Goal: Task Accomplishment & Management: Complete application form

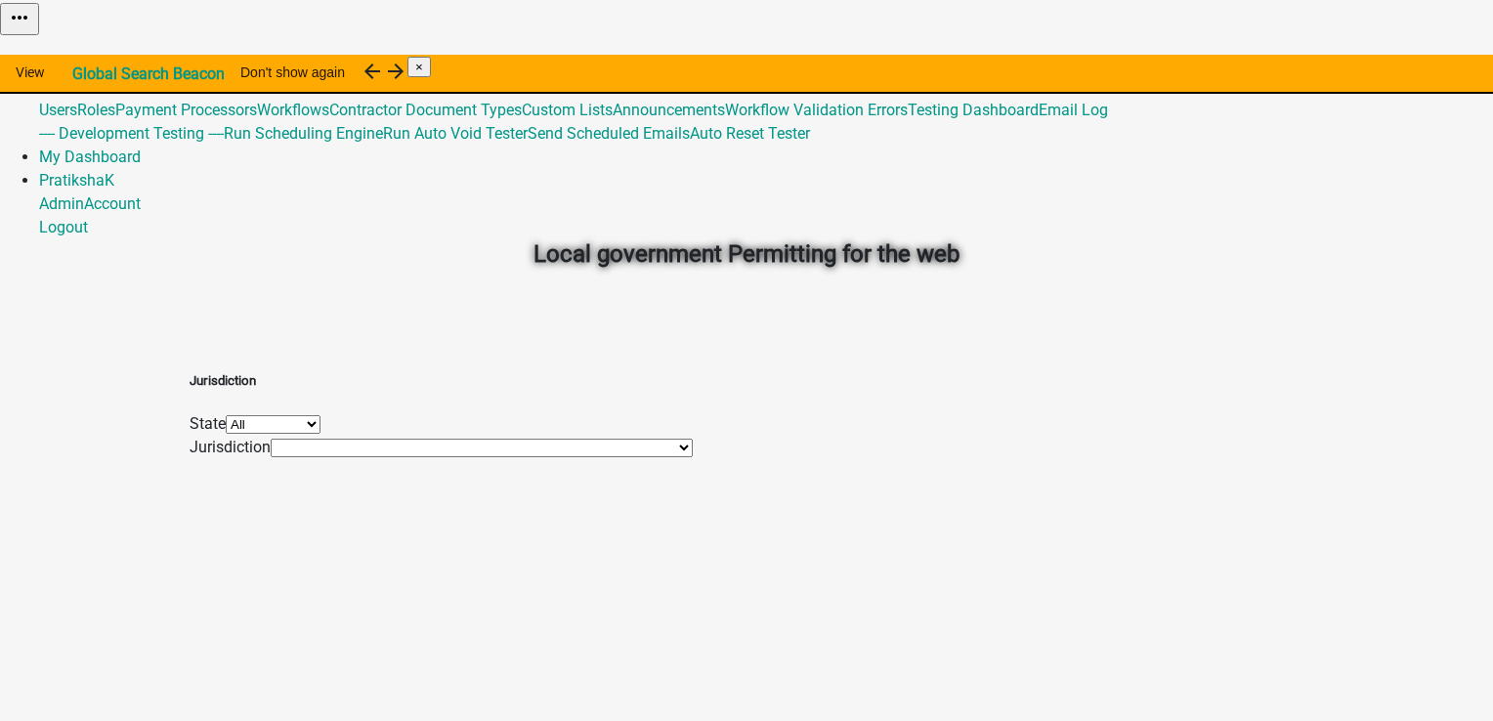
click at [84, 54] on link "Admin" at bounding box center [61, 63] width 45 height 19
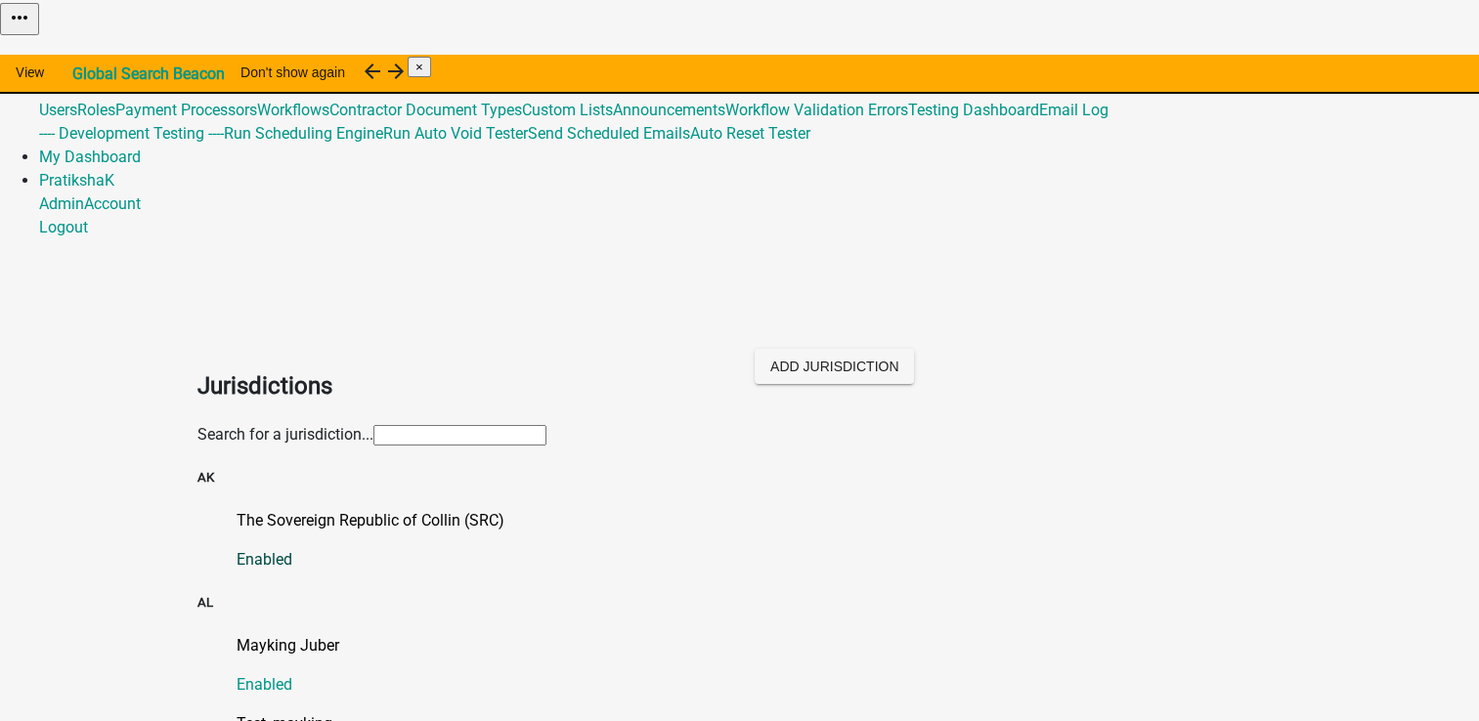
click at [306, 509] on p "The Sovereign Republic of Collin (SRC)" at bounding box center [759, 520] width 1046 height 23
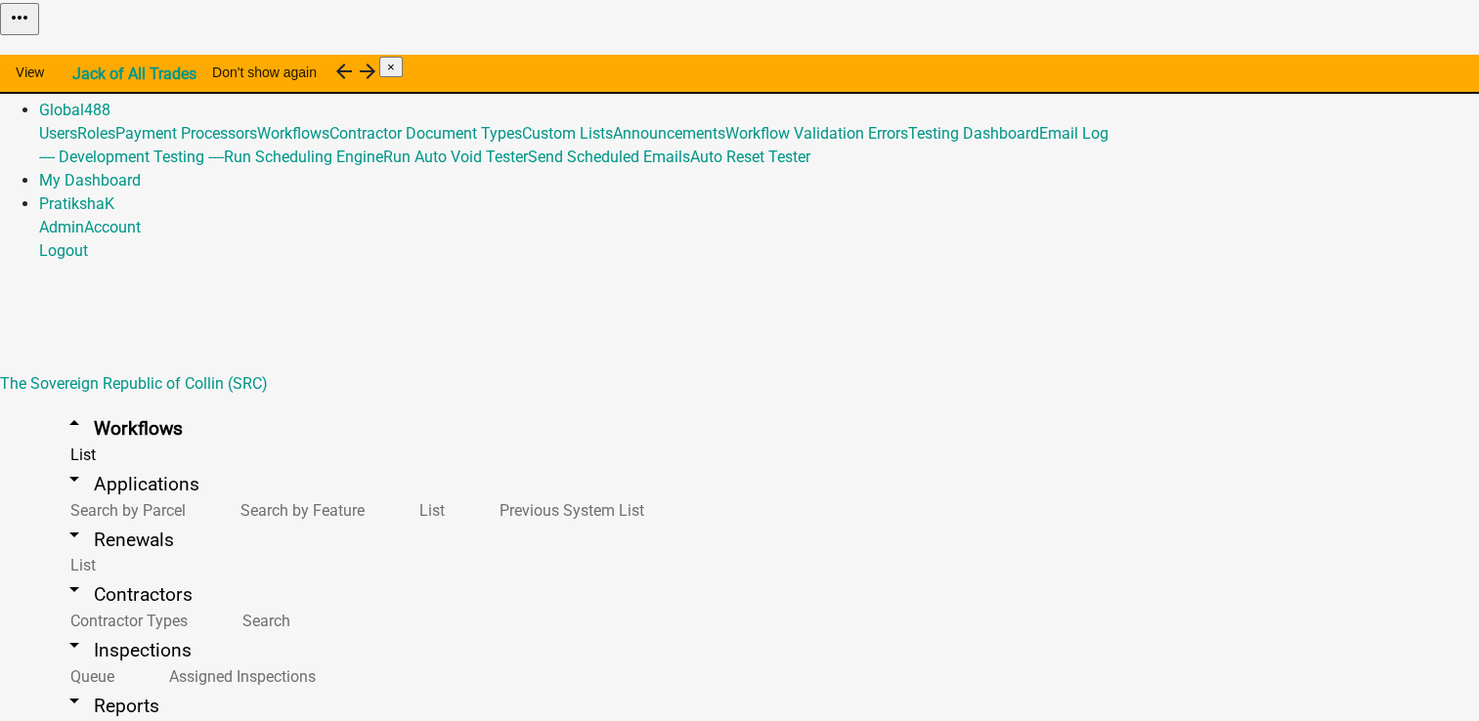
scroll to position [9, 0]
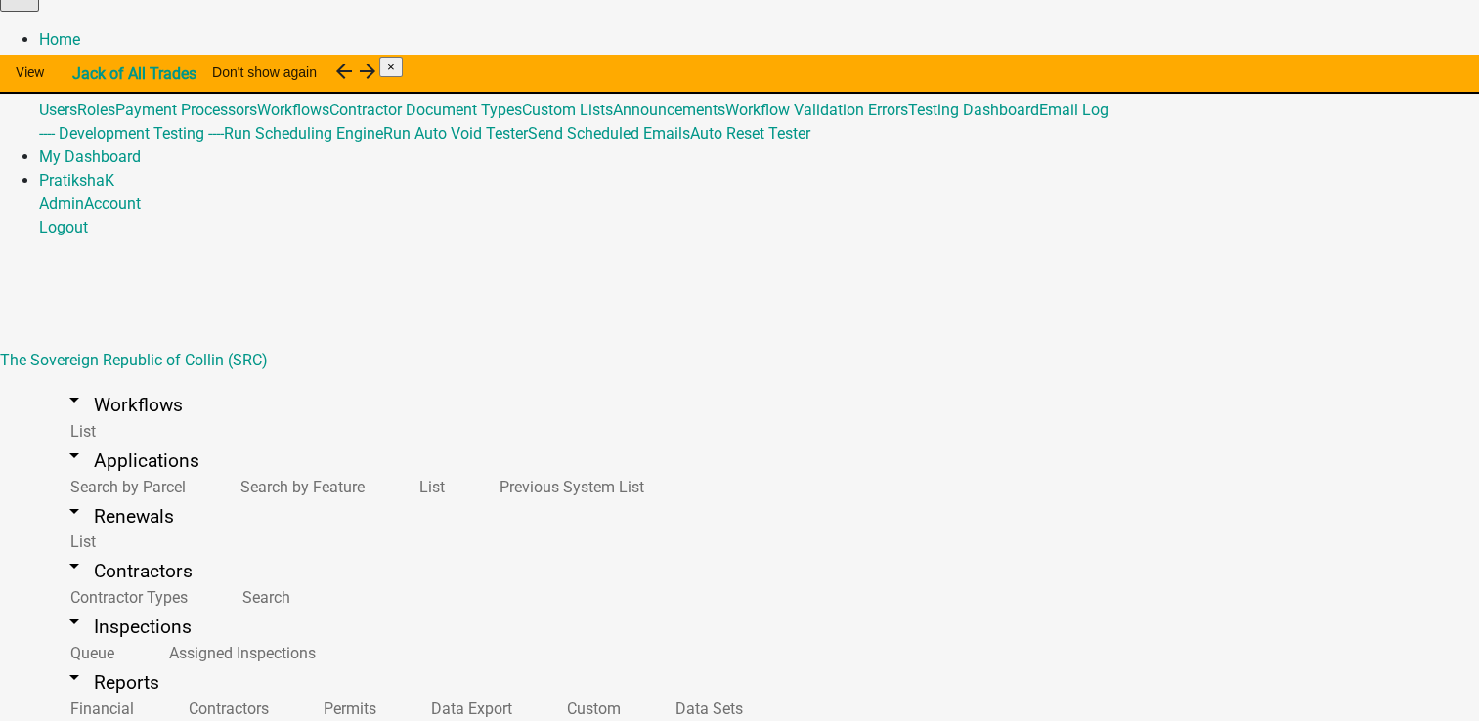
type input "t"
type input "[PERSON_NAME]"
drag, startPoint x: 361, startPoint y: 399, endPoint x: 1323, endPoint y: 402, distance: 962.6
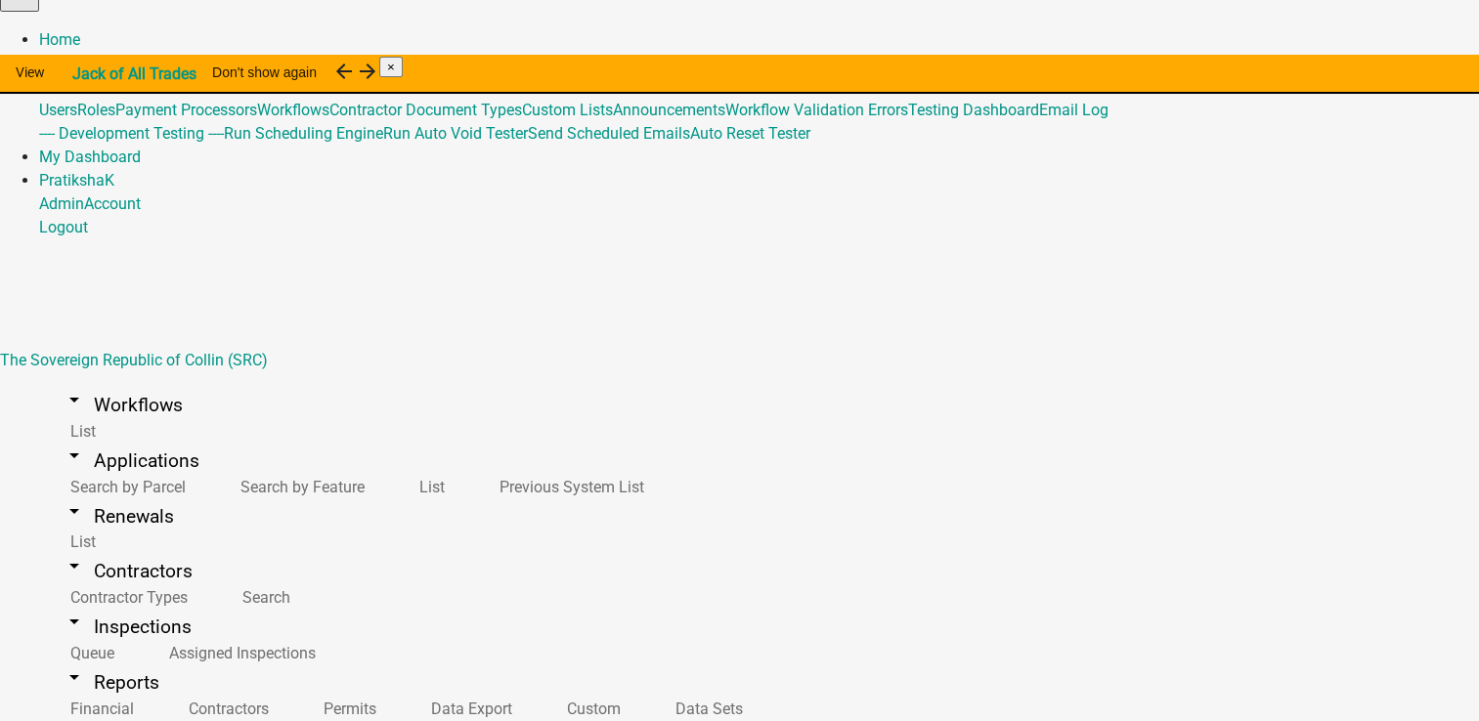
type input "Our Dear Leader"
click at [114, 171] on link "PratikshaK" at bounding box center [76, 180] width 75 height 19
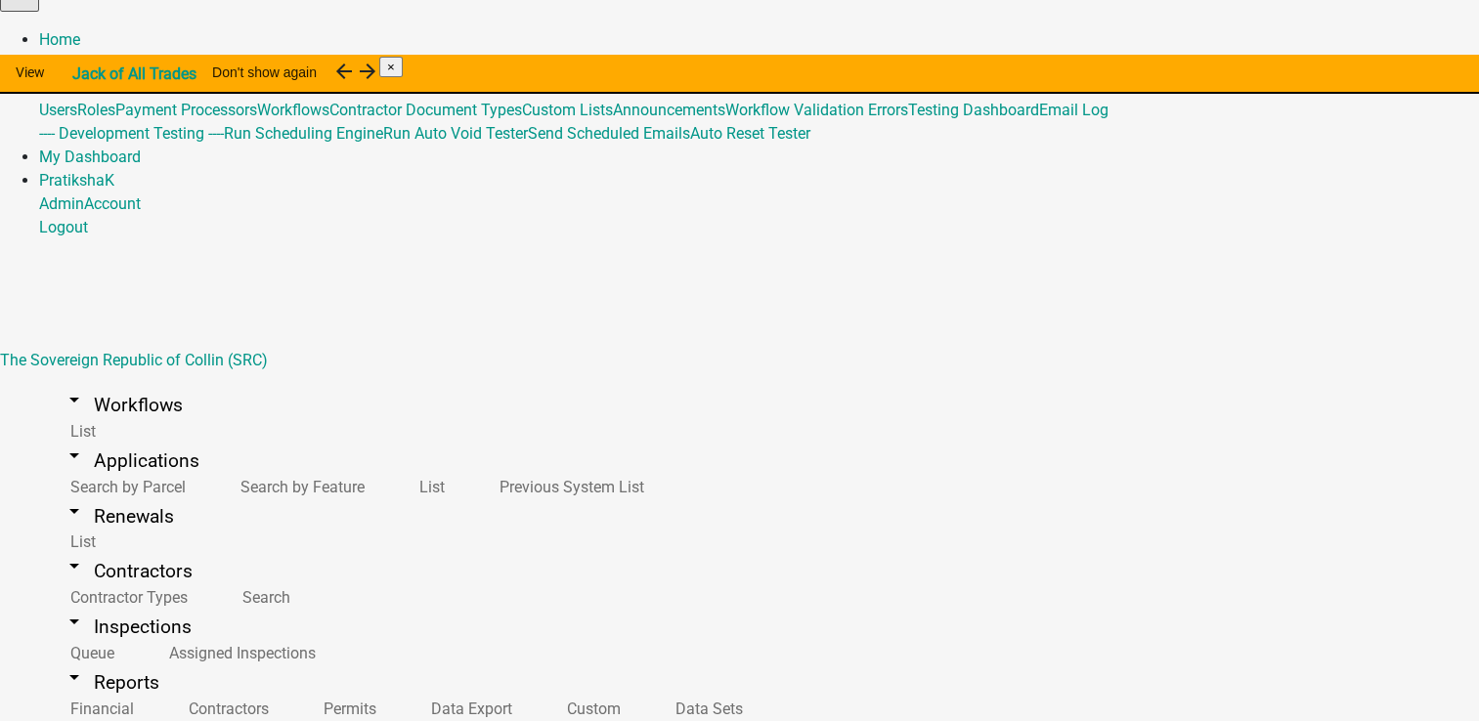
type input "[PERSON_NAME]"
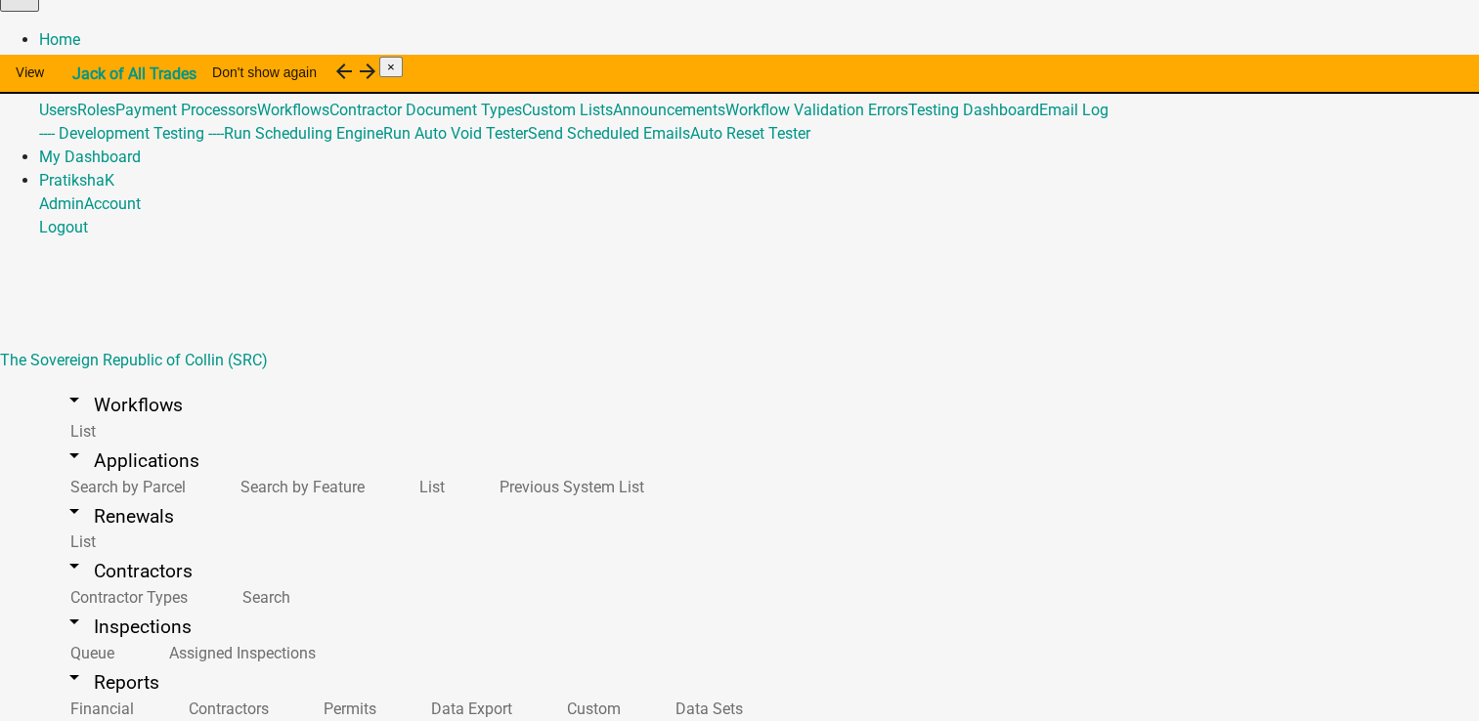
type input "Inspector"
type input "Prat_Test_New_inspector"
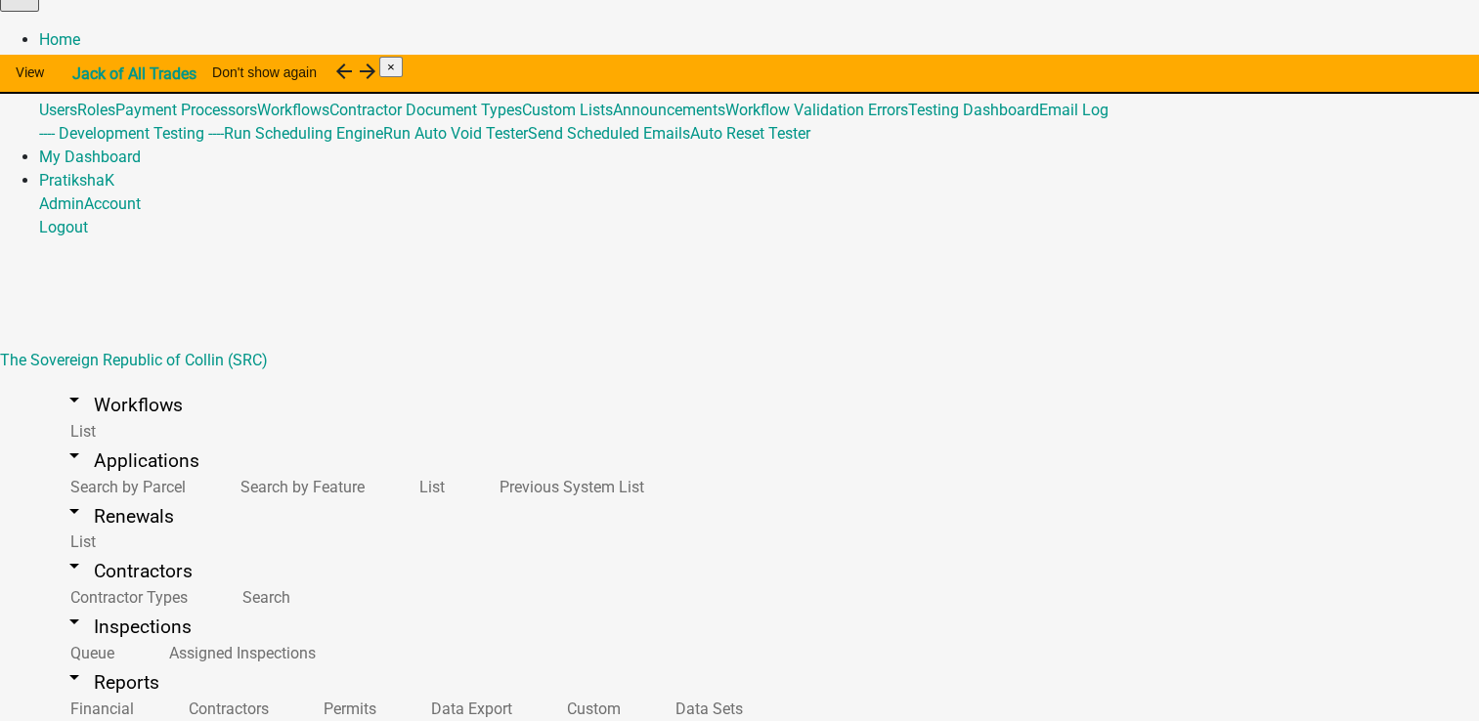
type input "[PERSON_NAME]"
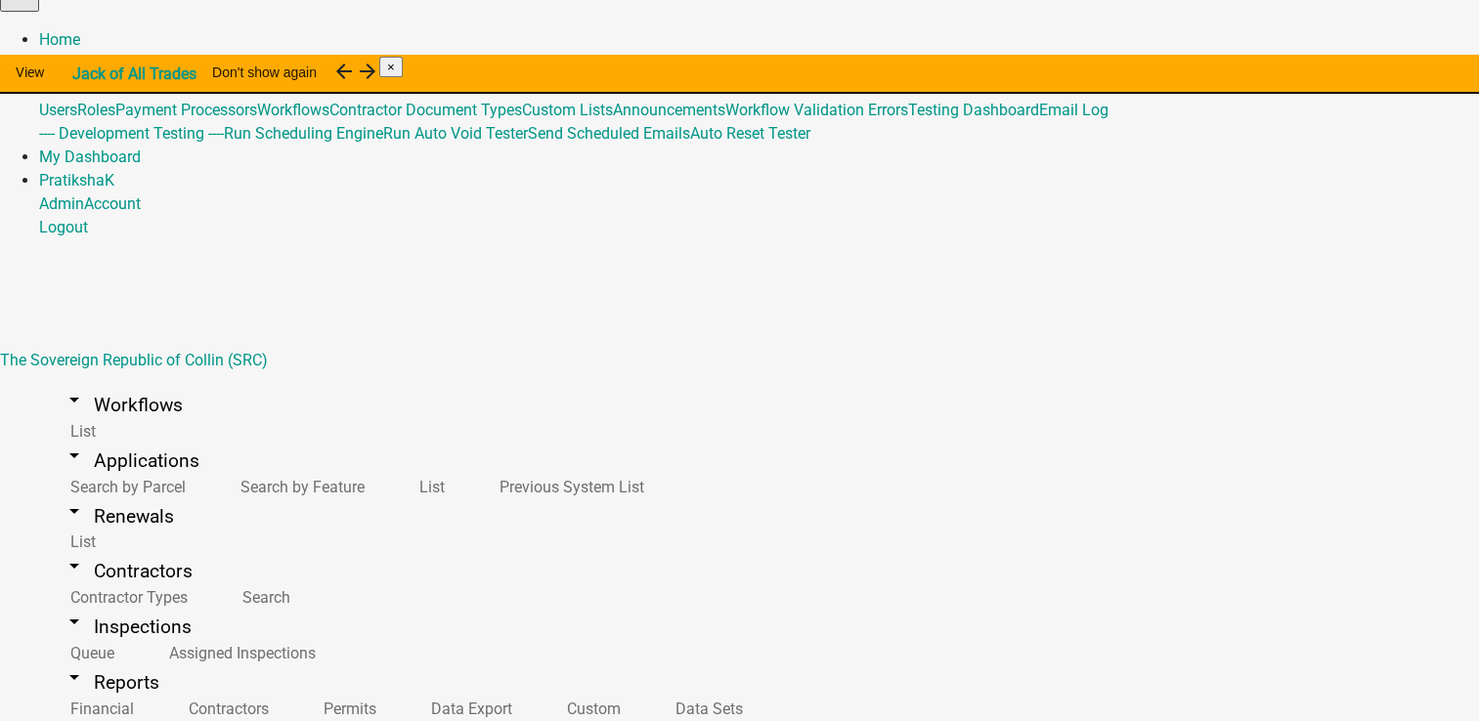
scroll to position [124, 0]
type input "Prat_Test_Our_Dear_leader"
click at [80, 35] on link "Home" at bounding box center [59, 39] width 41 height 19
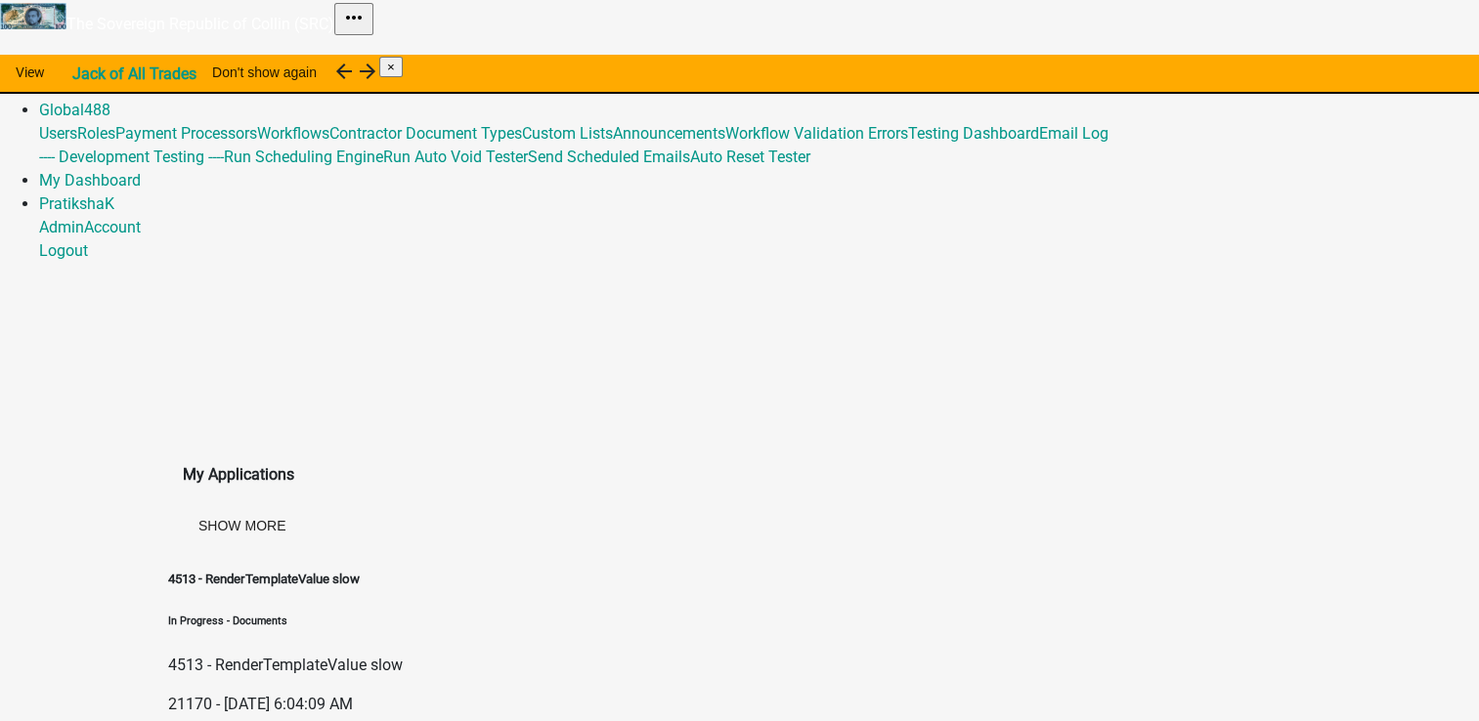
click at [84, 77] on link "Admin" at bounding box center [61, 86] width 45 height 19
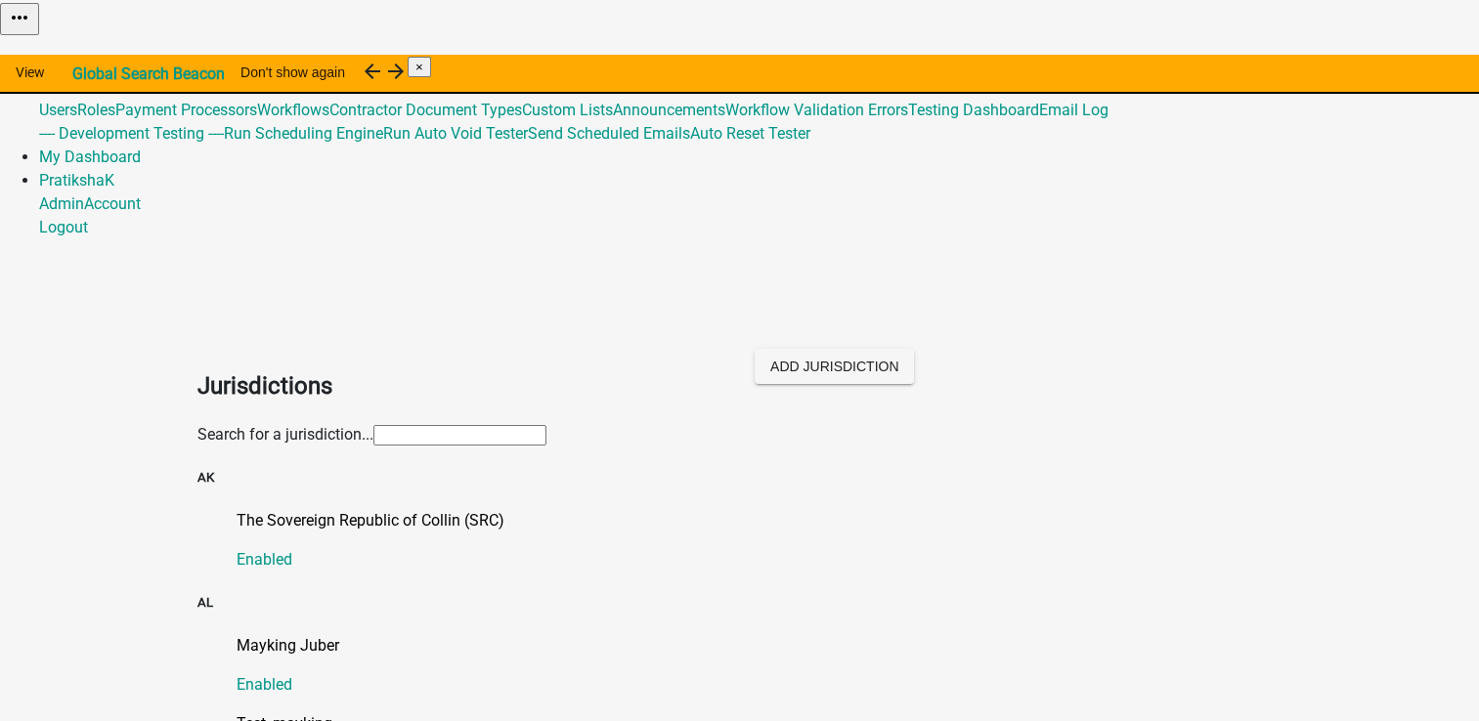
click at [546, 425] on input "text" at bounding box center [459, 435] width 173 height 21
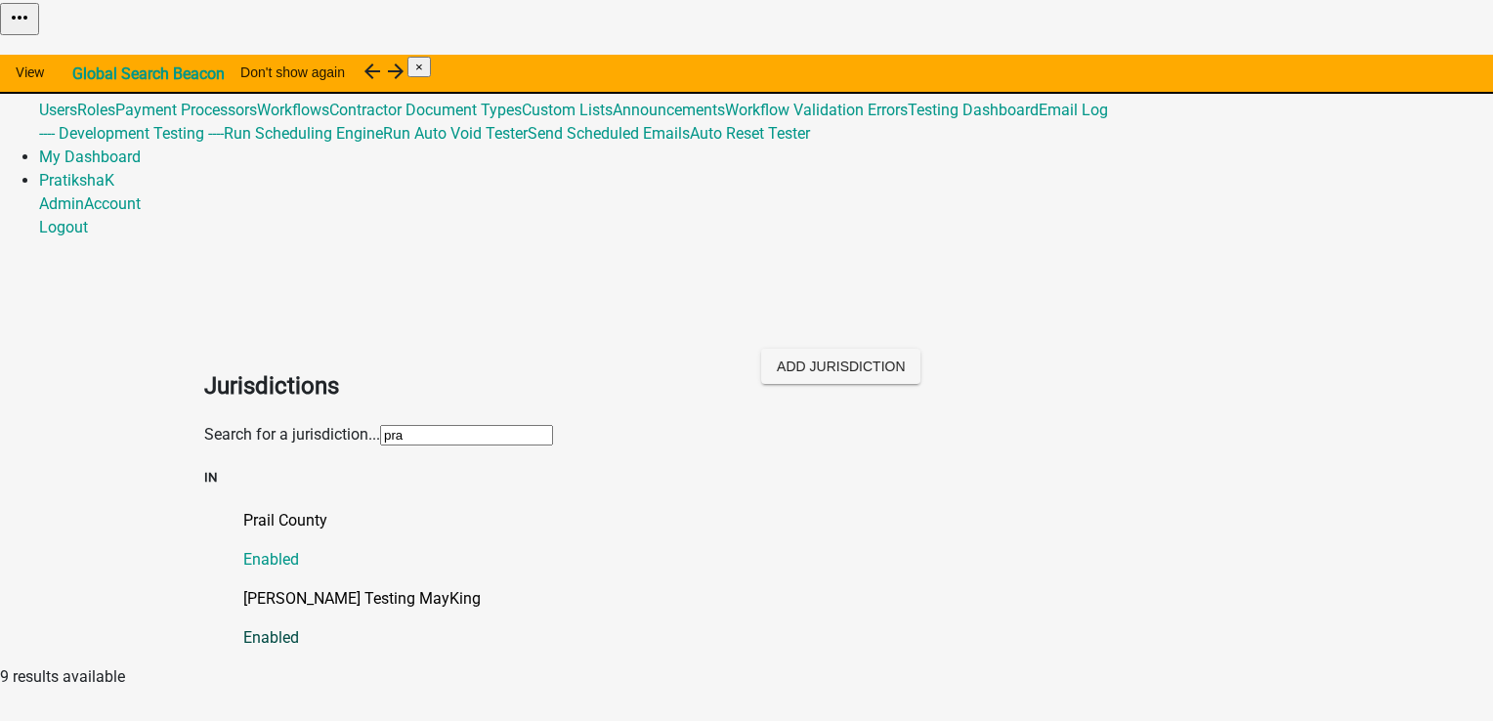
type input "pra"
click at [317, 587] on p "[PERSON_NAME] Testing MayKing" at bounding box center [766, 598] width 1046 height 23
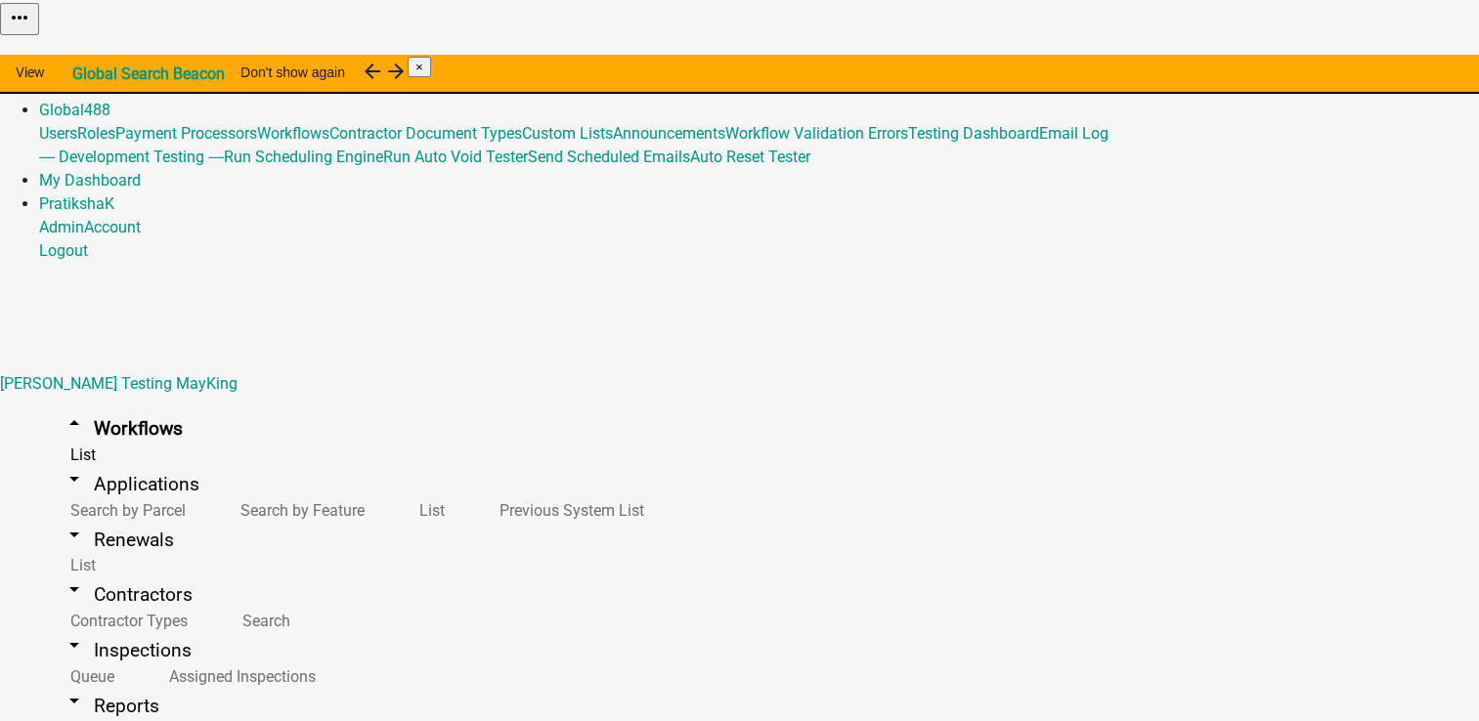
type input "i"
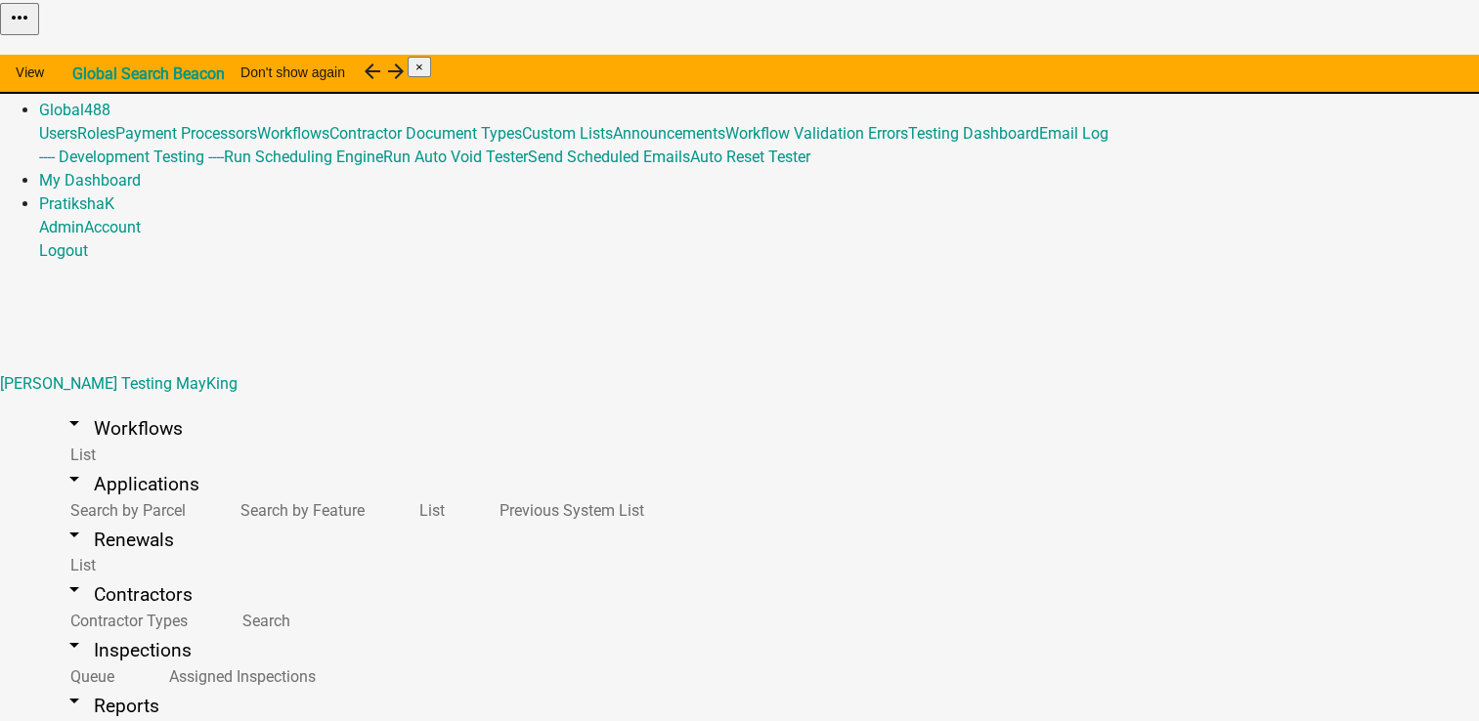
type input "Inspector"
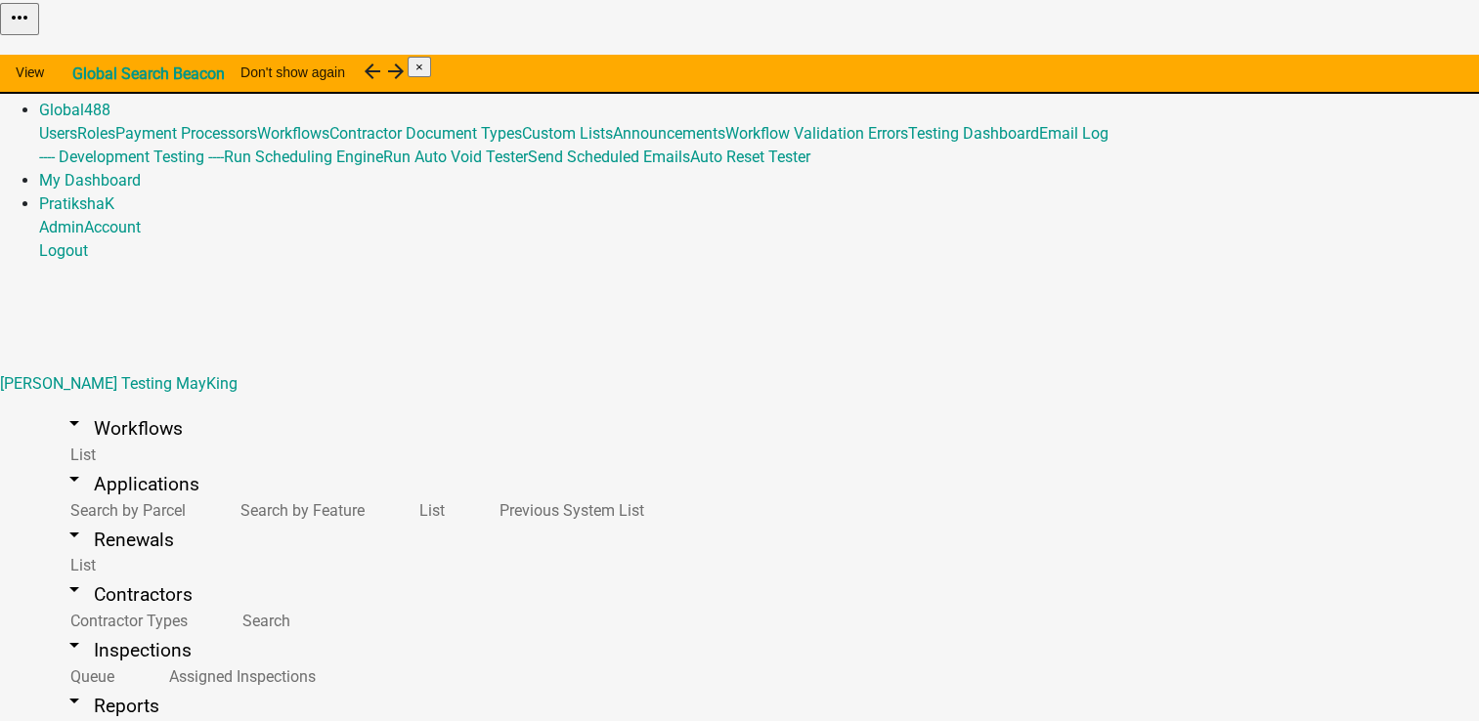
select select "2: yellow"
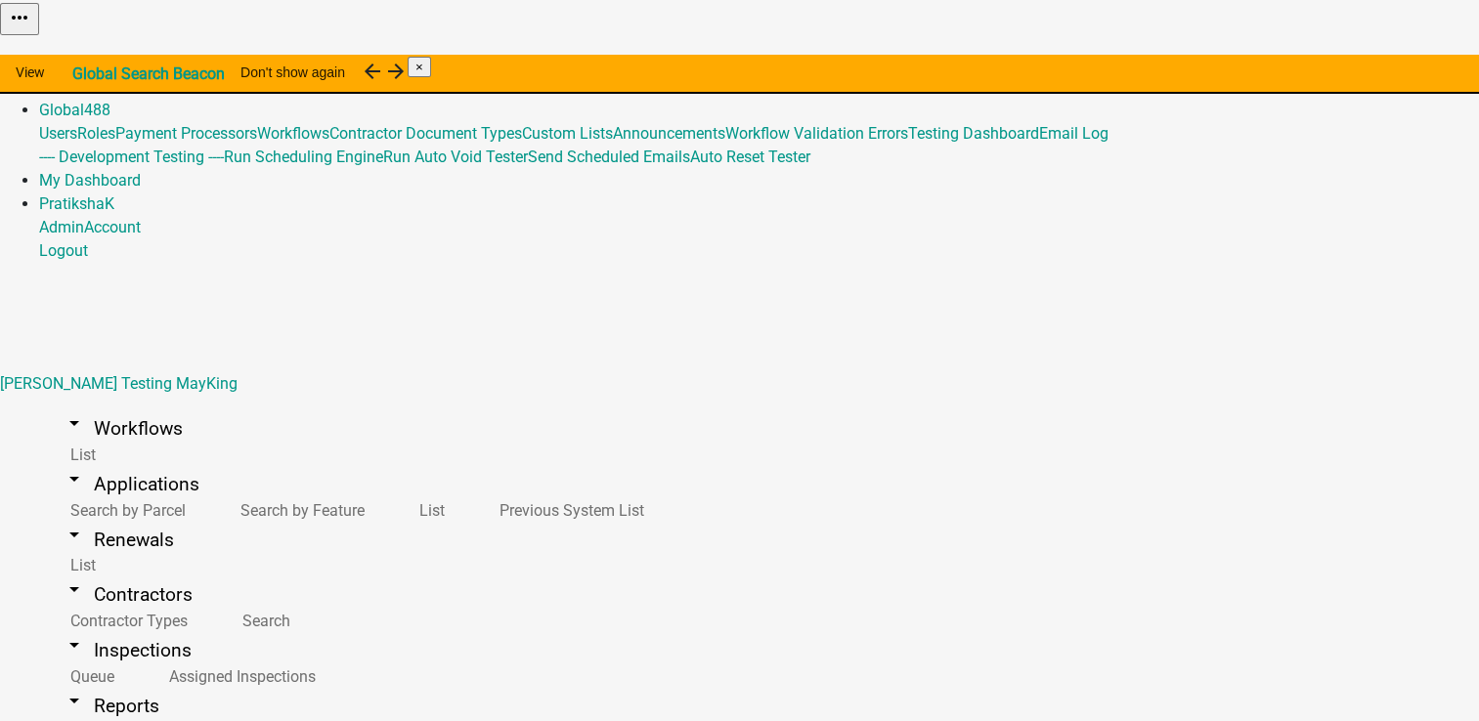
select select "2: yellow"
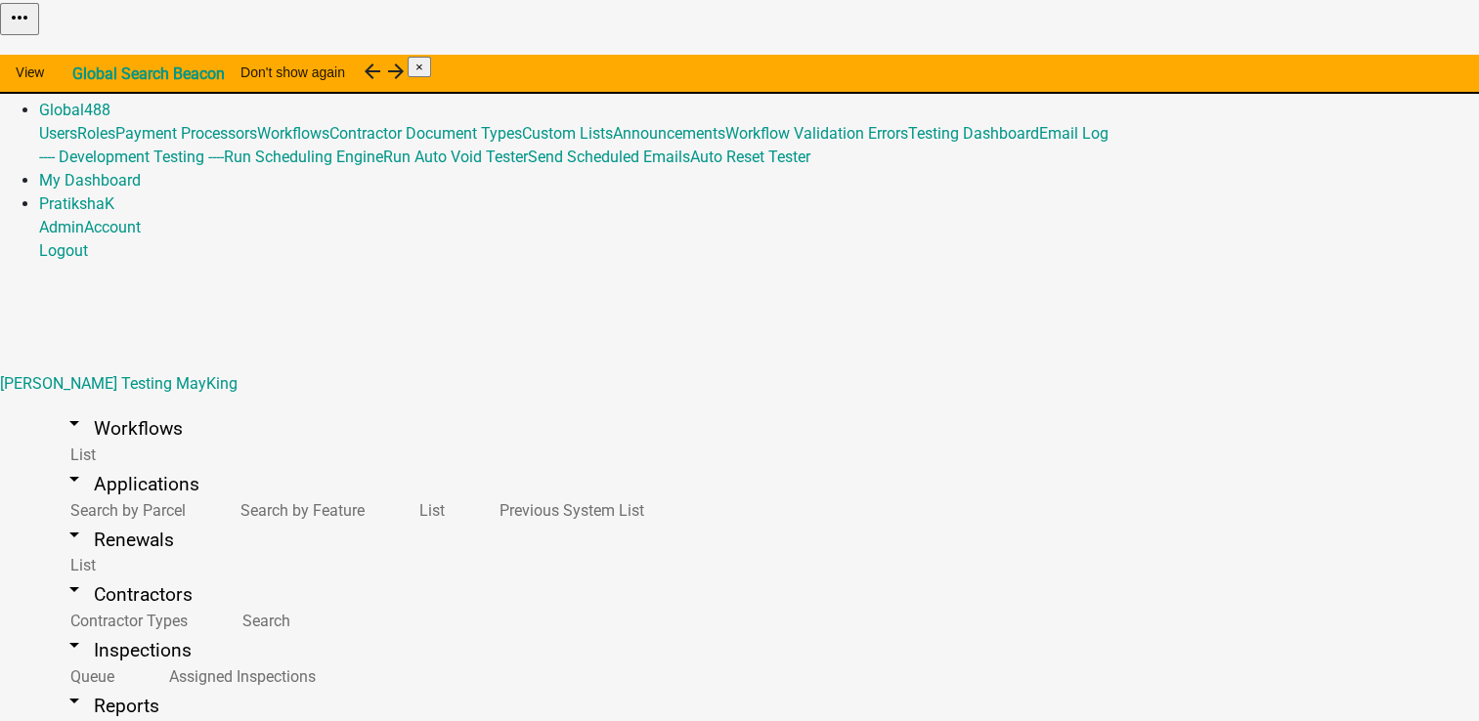
type input "[PERSON_NAME]"
type input "prat"
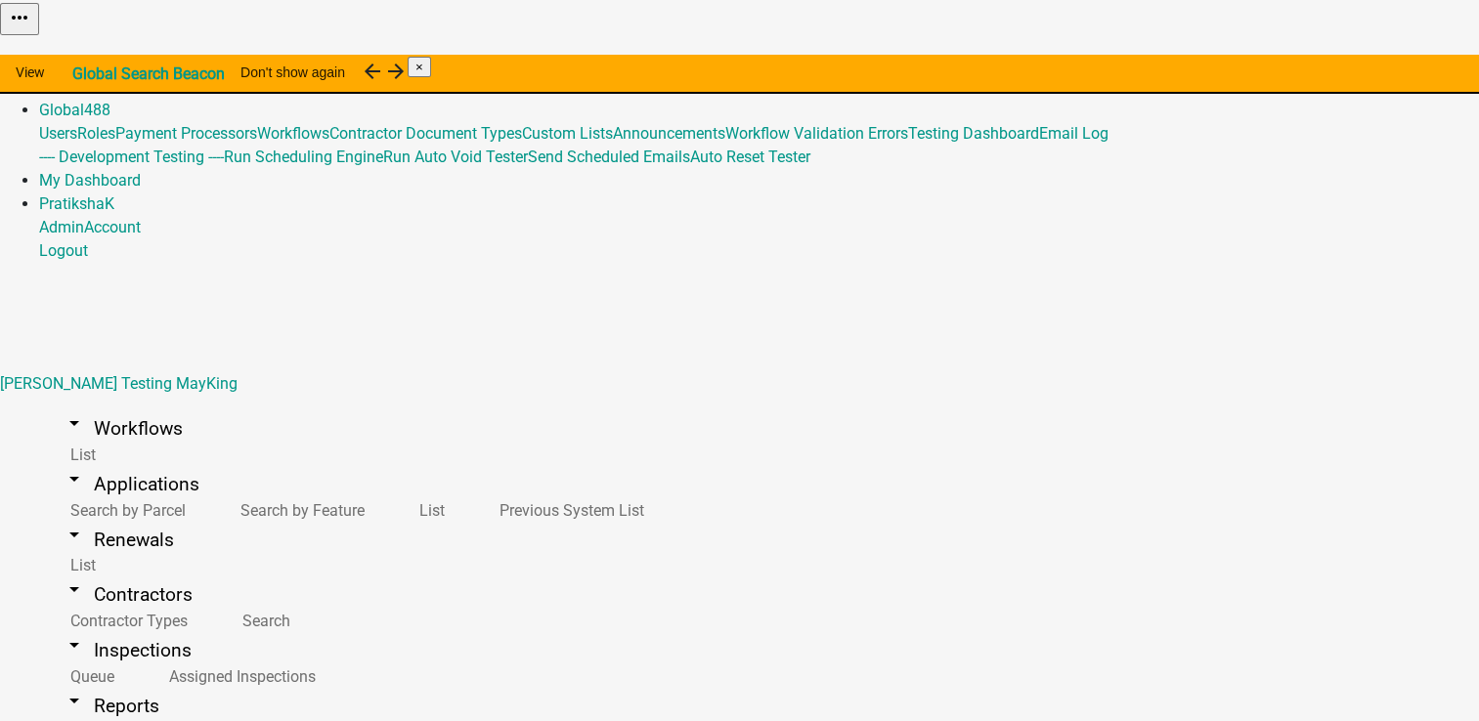
scroll to position [684, 0]
checkbox input "true"
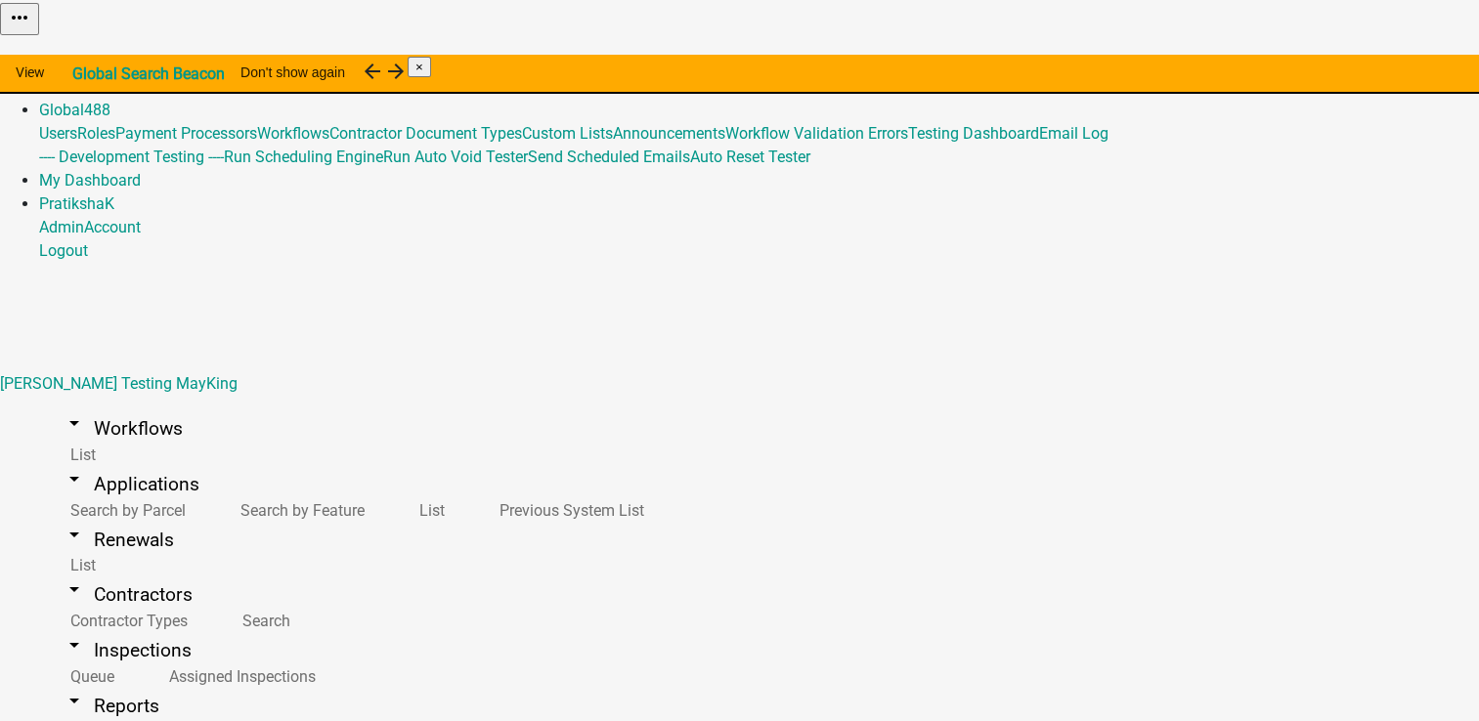
scroll to position [511, 0]
checkbox input "true"
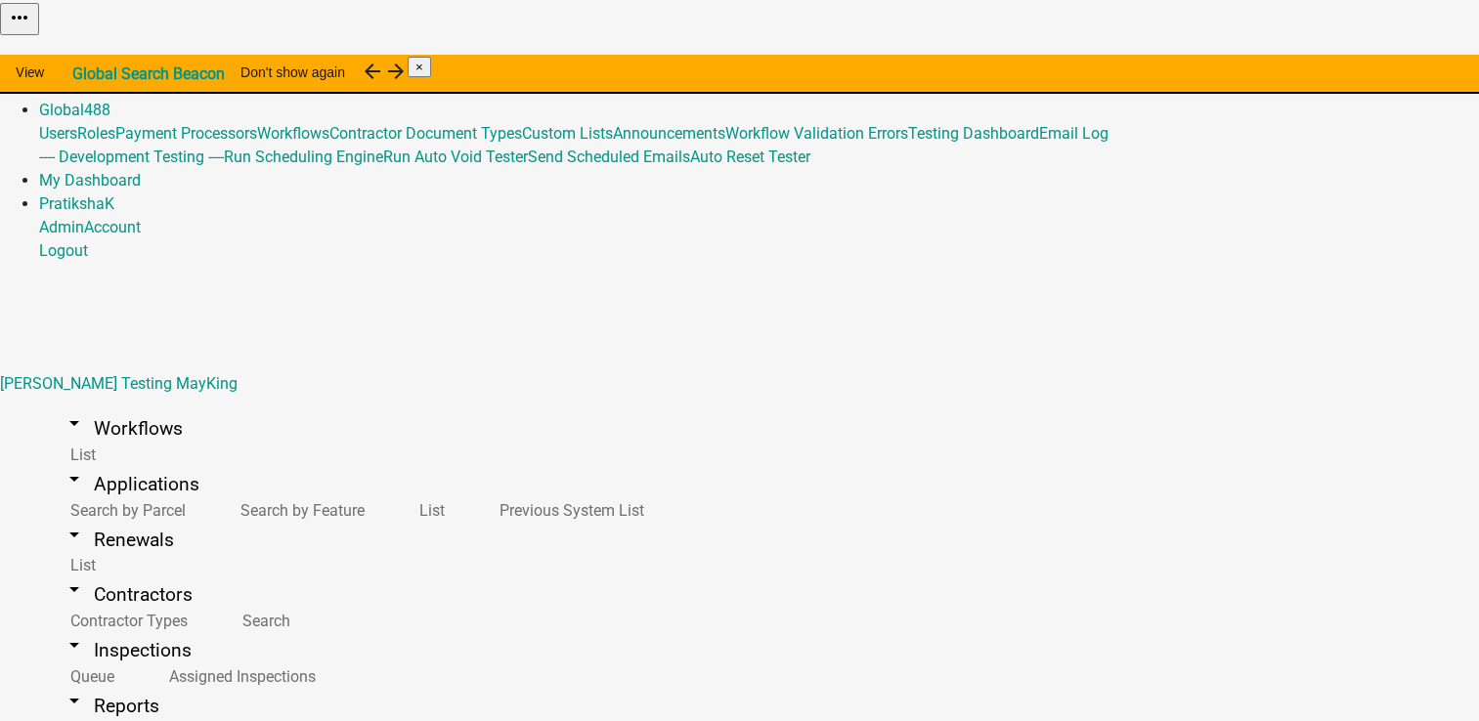
checkbox input "true"
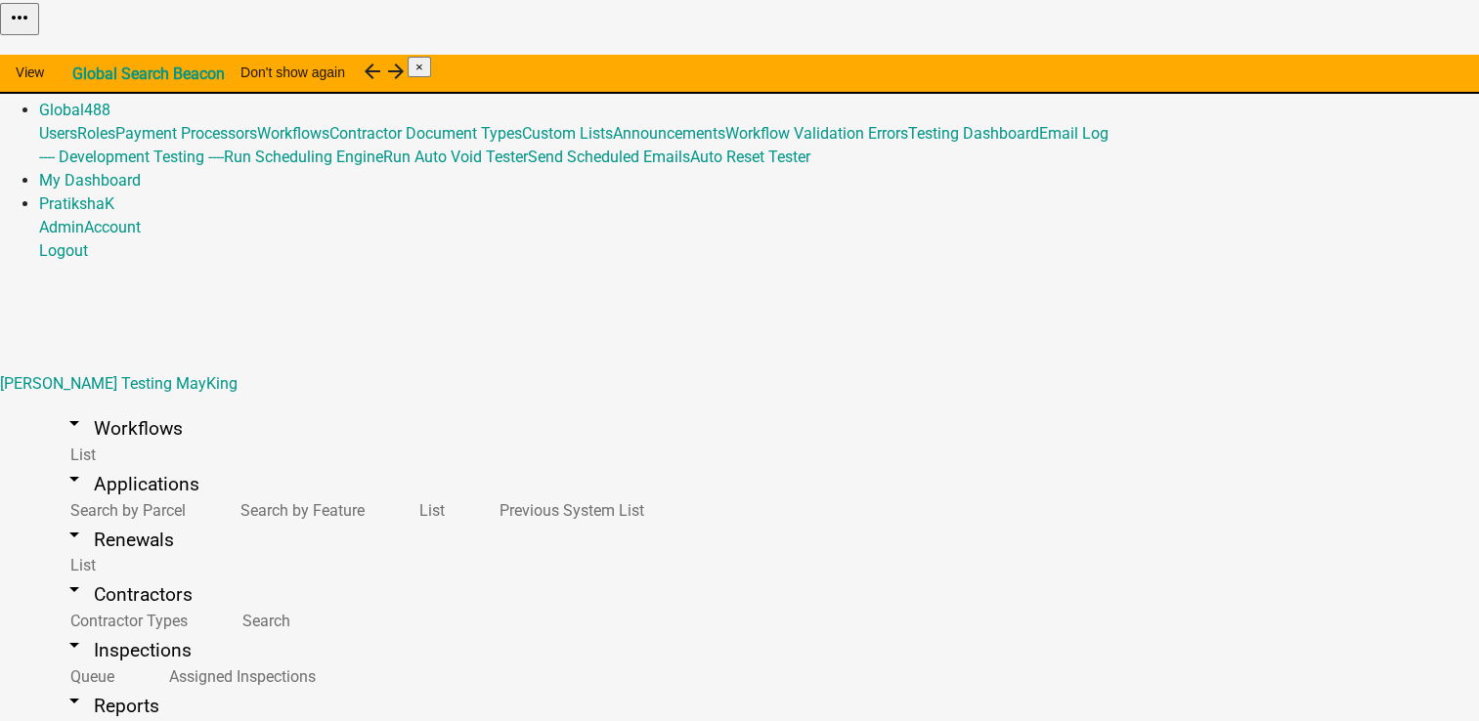
checkbox input "true"
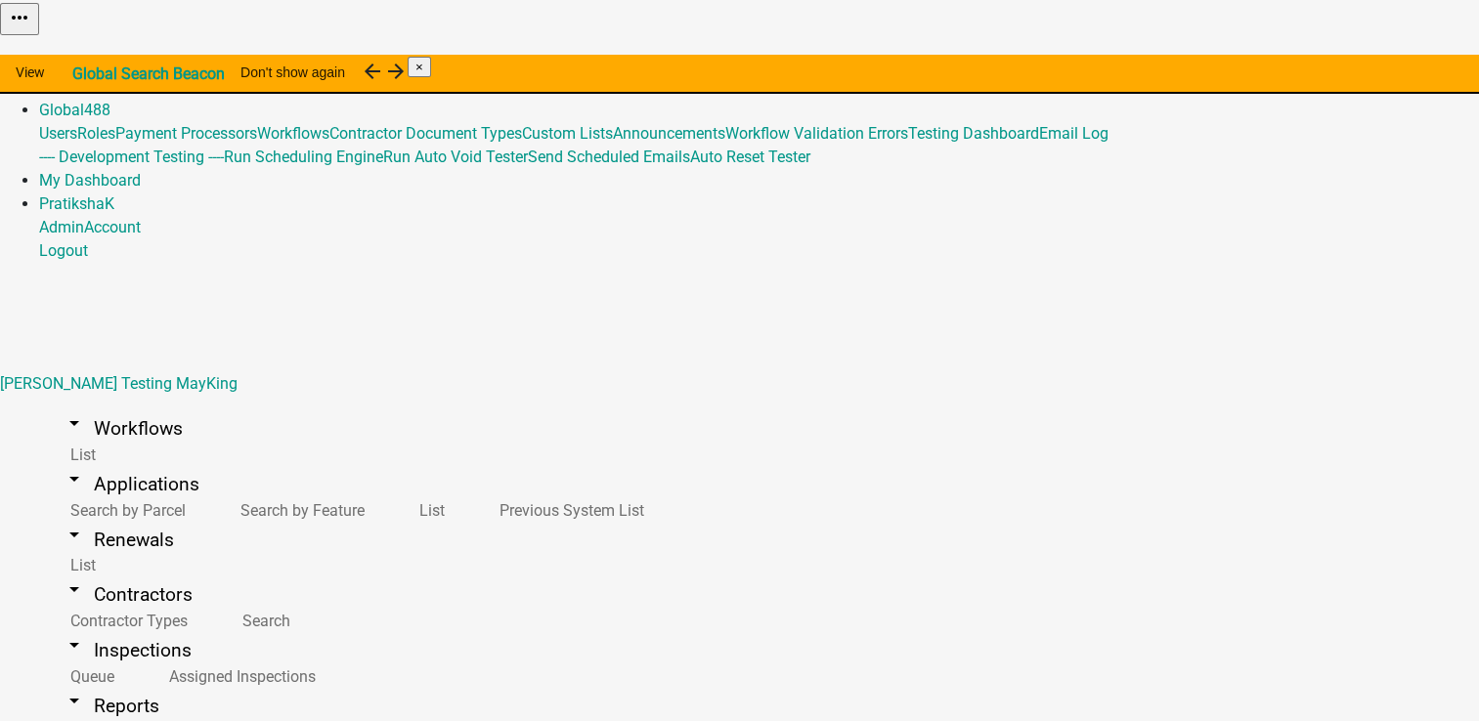
checkbox input "true"
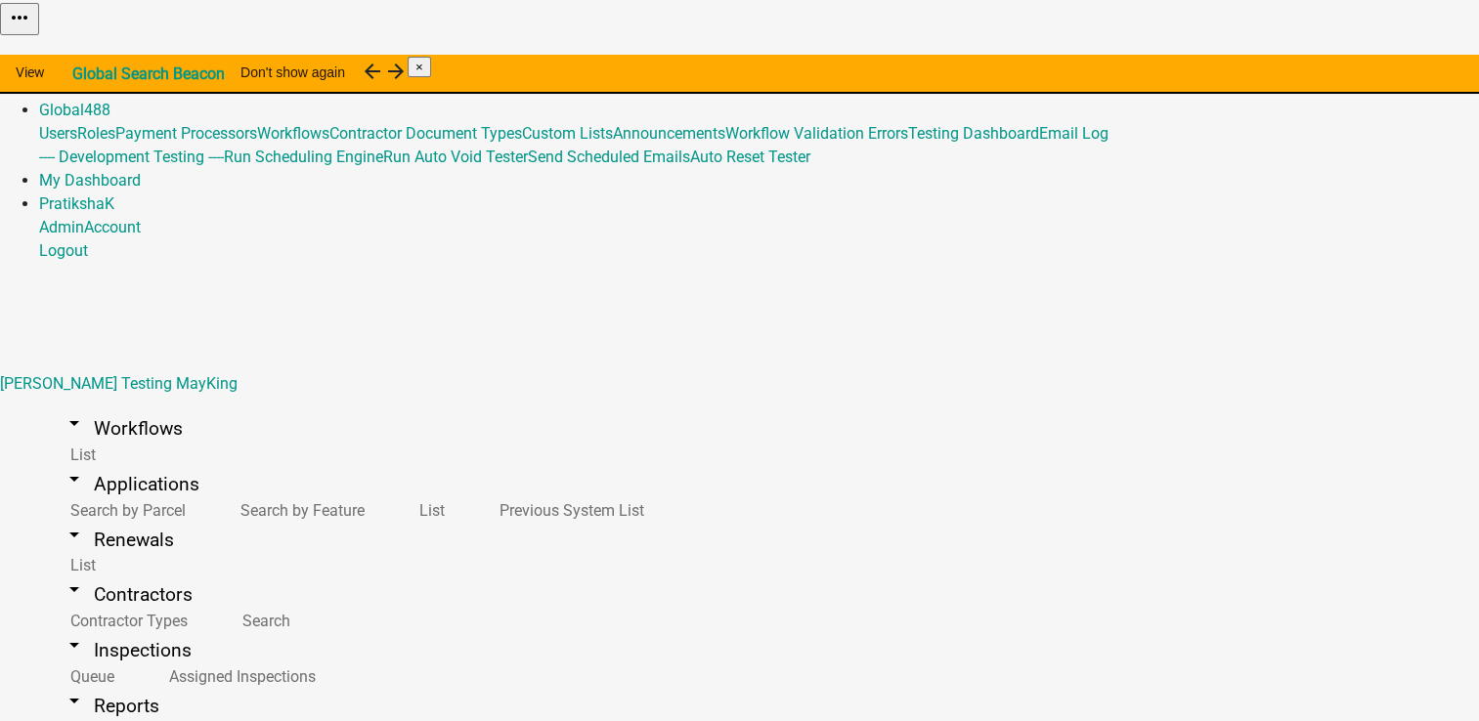
checkbox input "true"
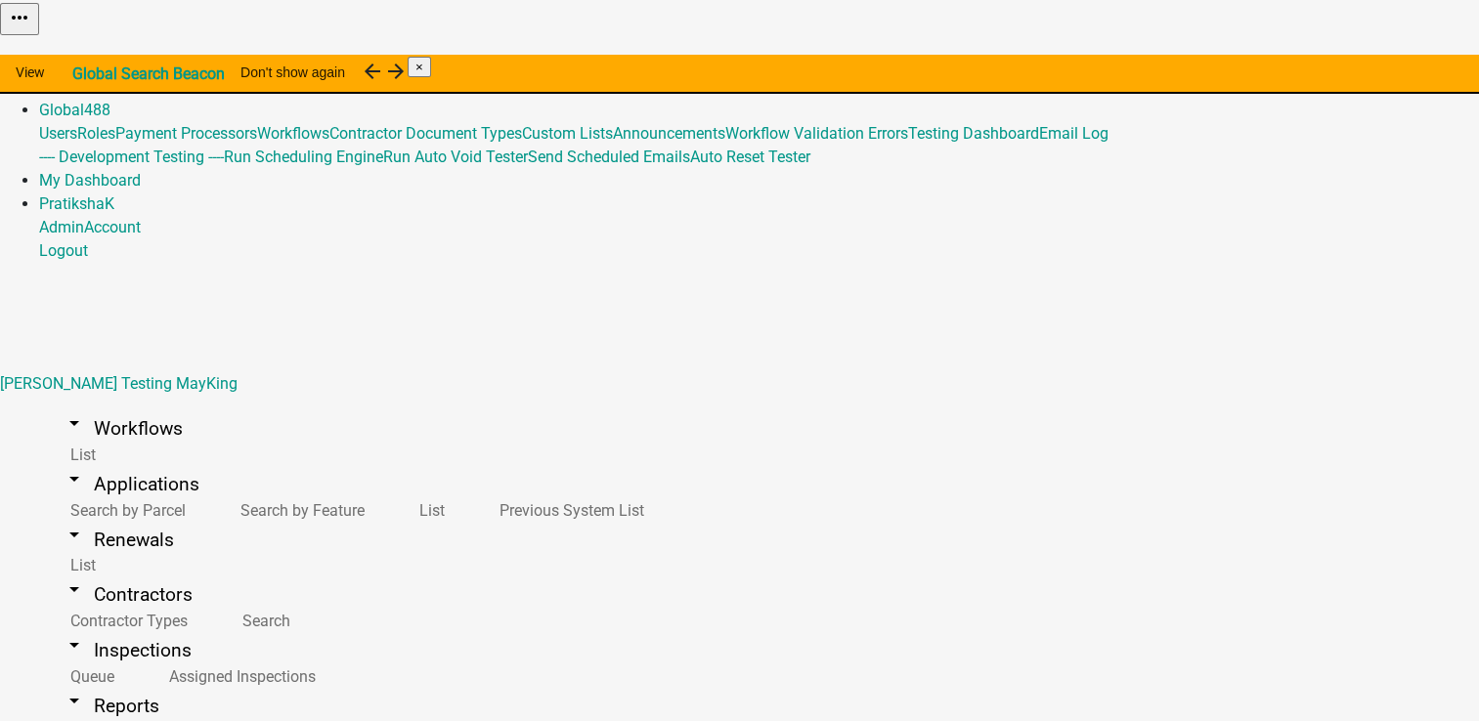
checkbox input "true"
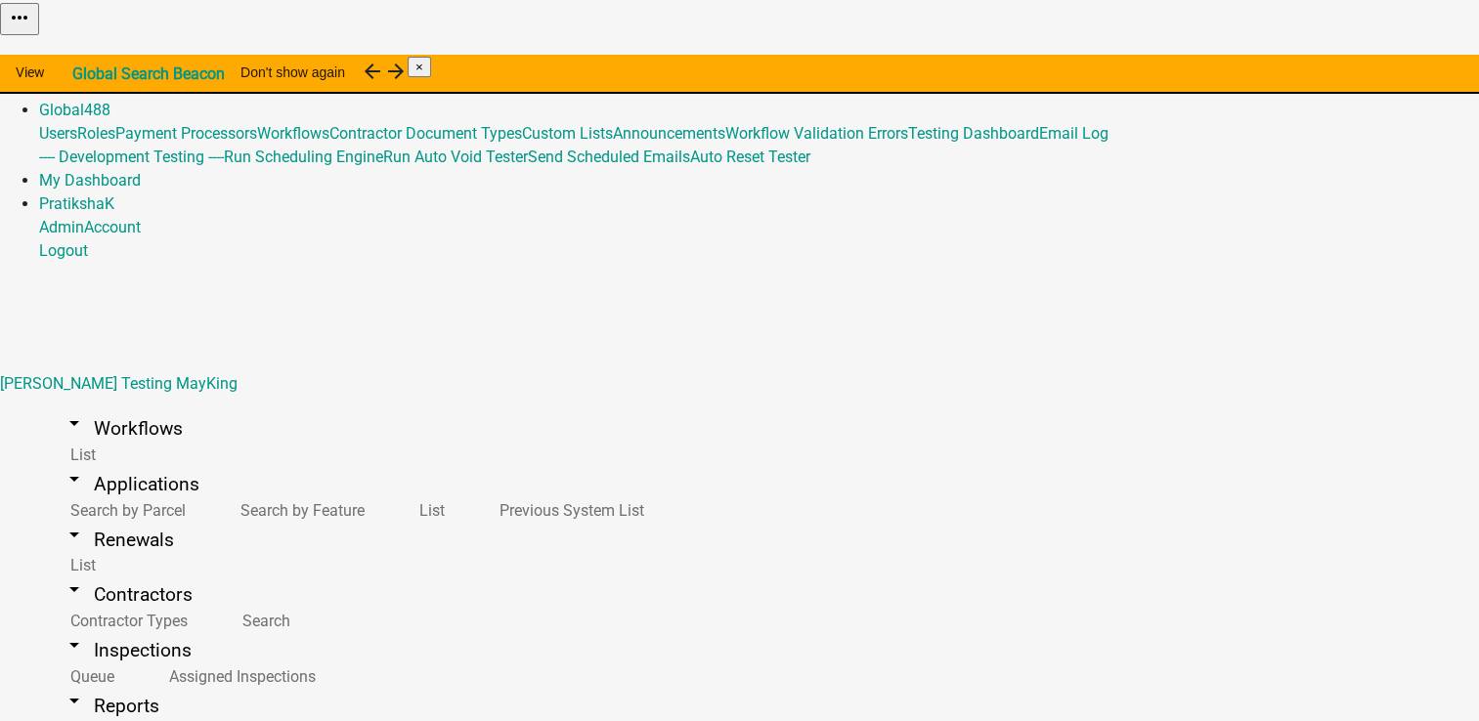
checkbox input "true"
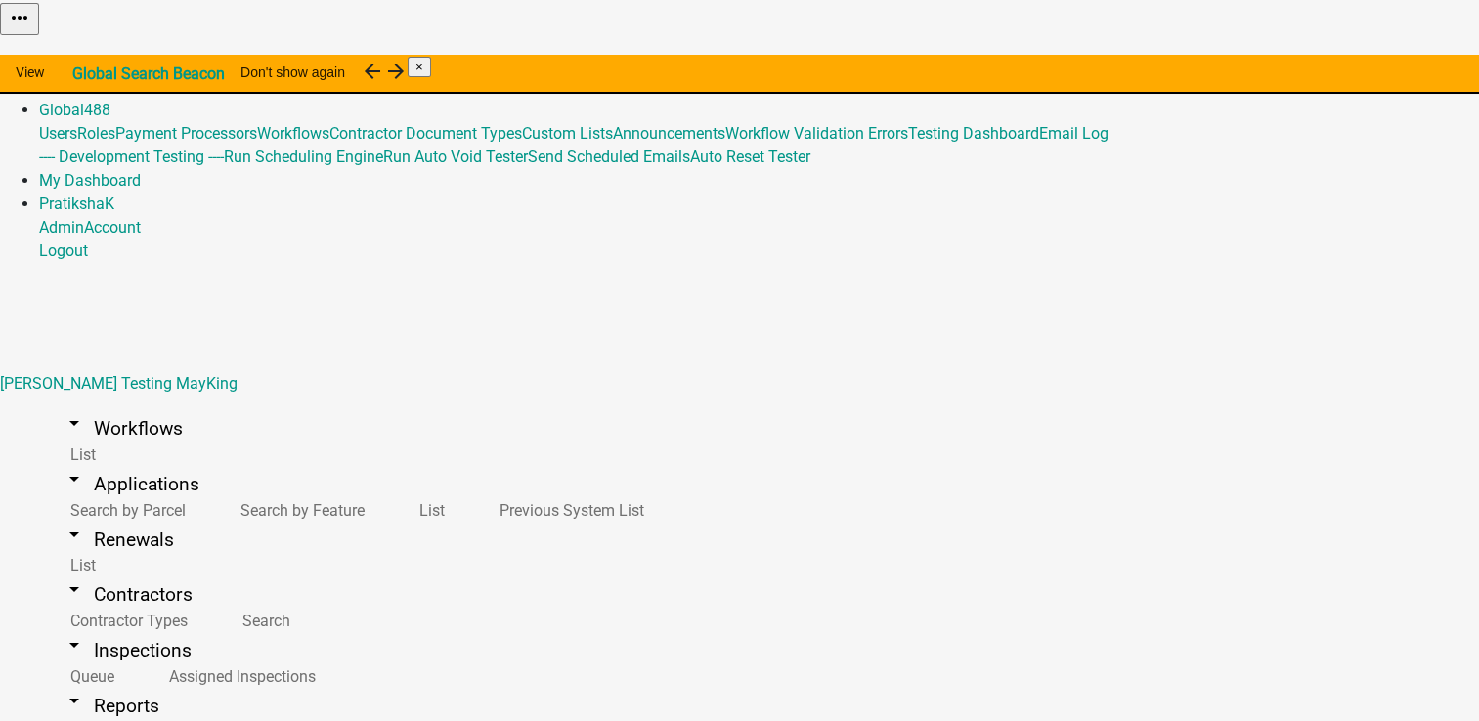
checkbox input "true"
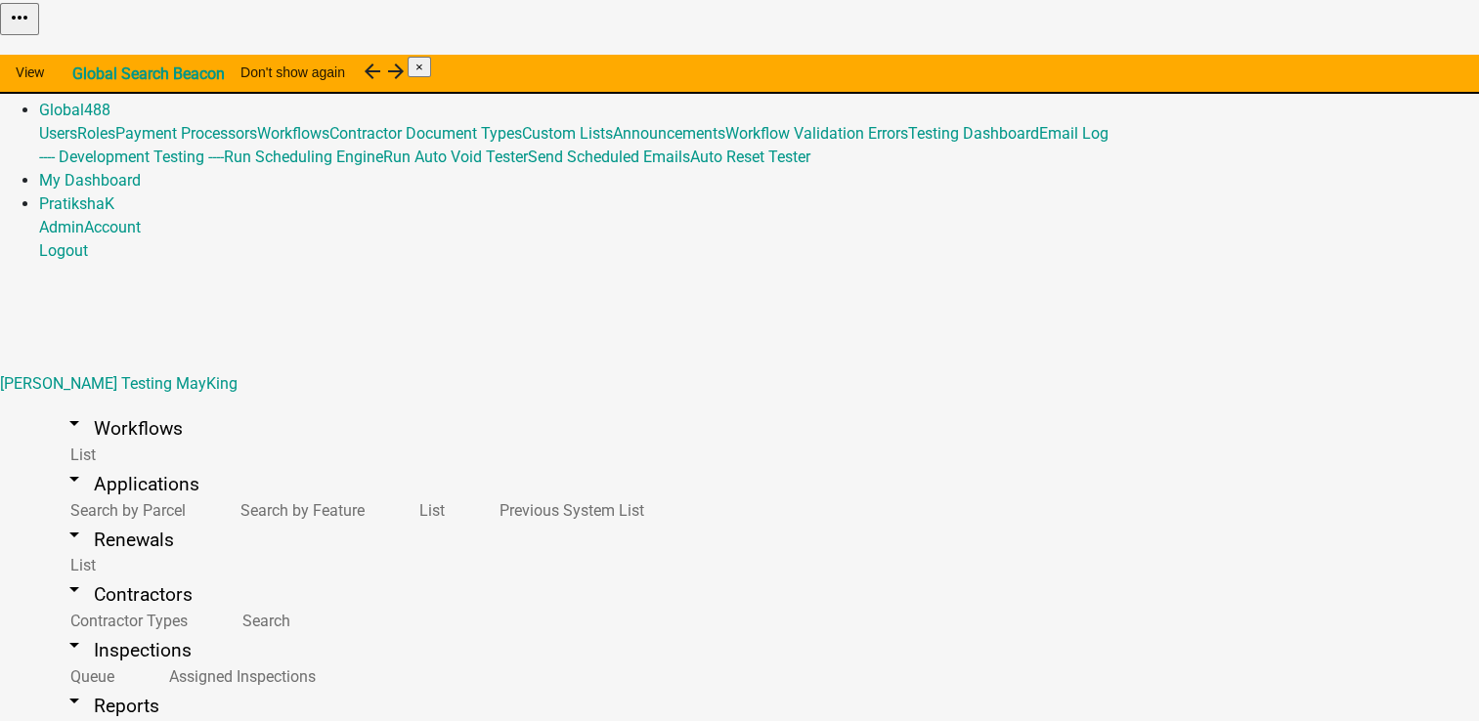
checkbox input "true"
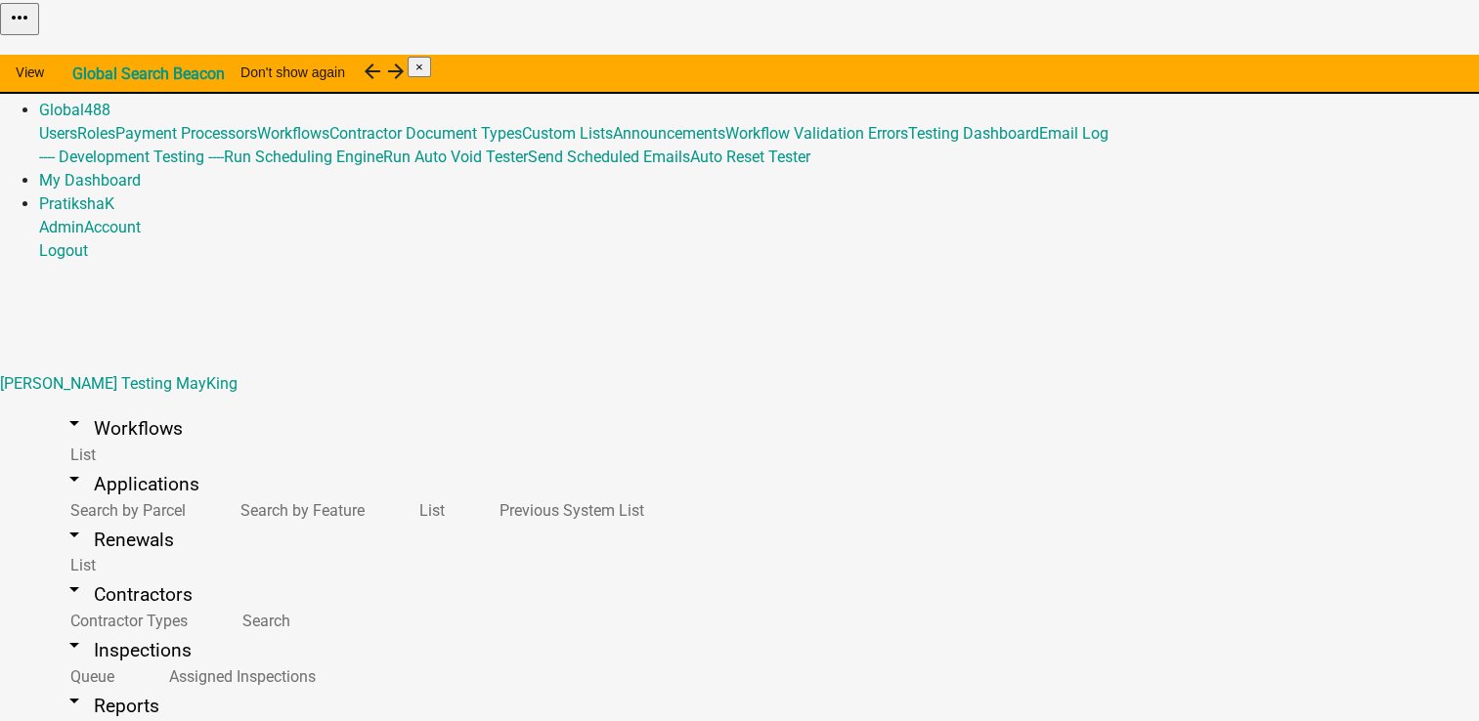
checkbox input "true"
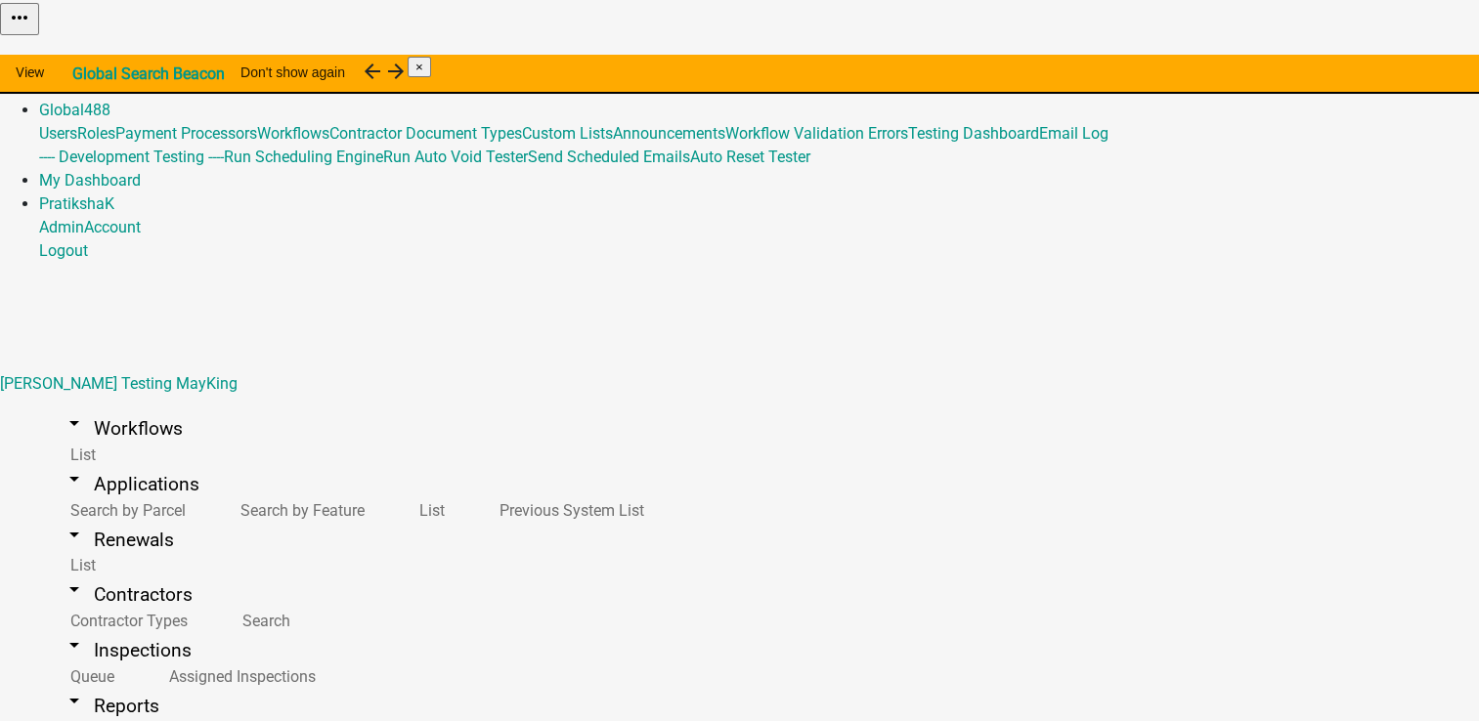
checkbox input "true"
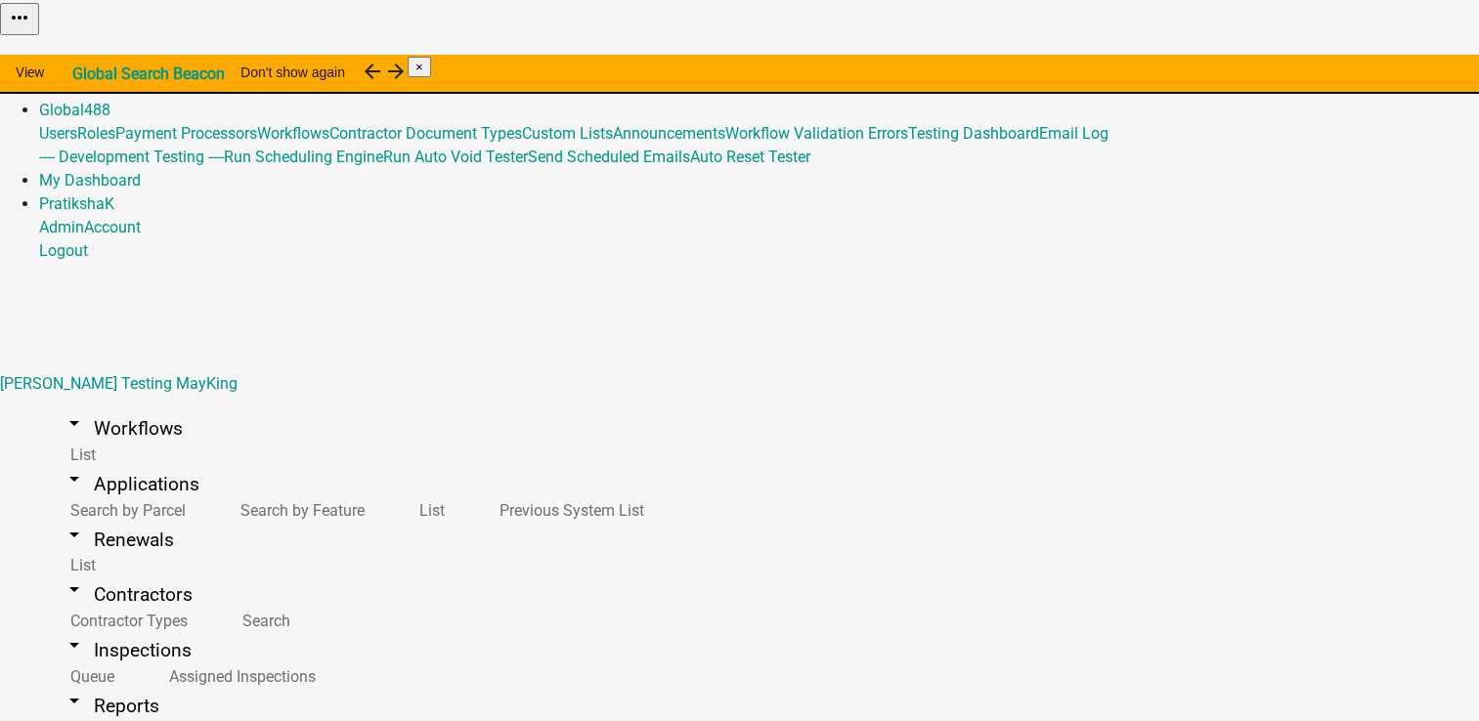
checkbox input "true"
click at [84, 77] on link "Admin" at bounding box center [61, 86] width 45 height 19
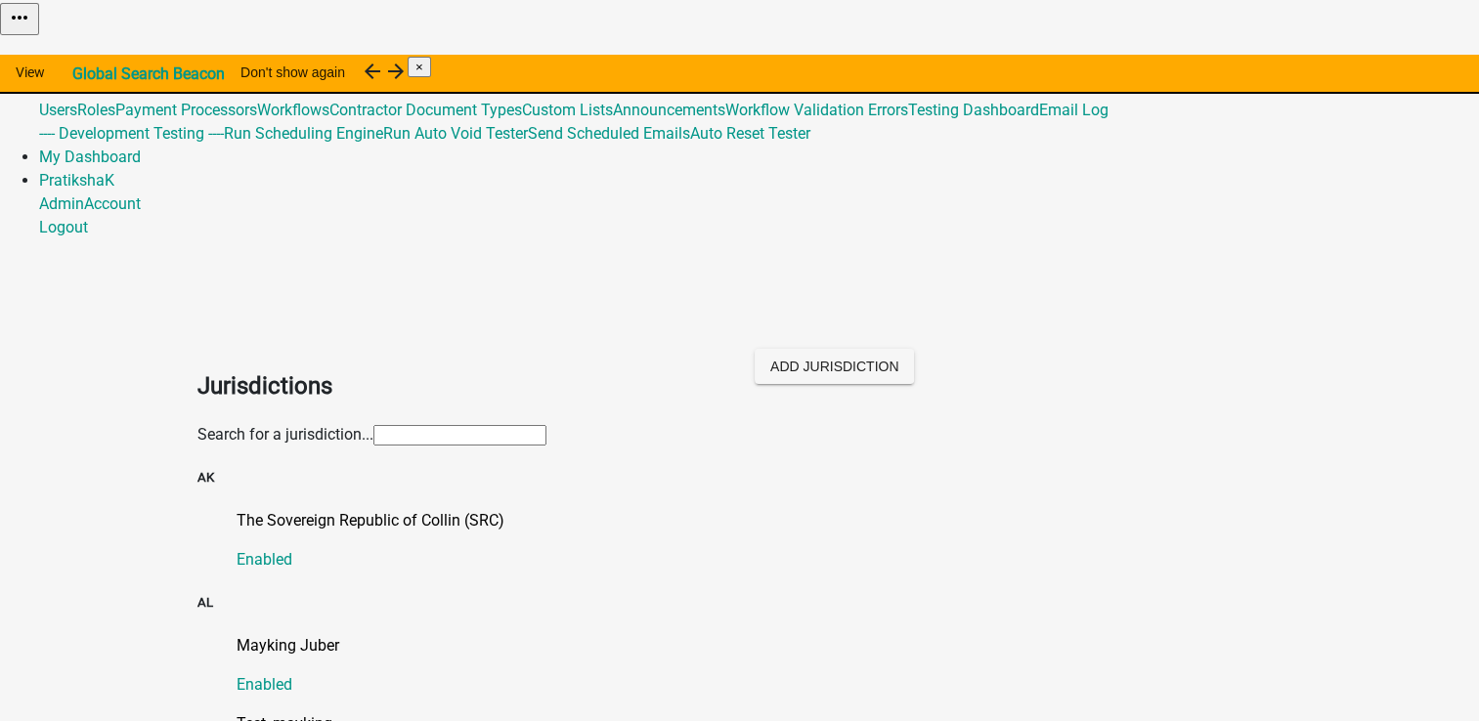
click at [443, 425] on input "text" at bounding box center [459, 435] width 173 height 21
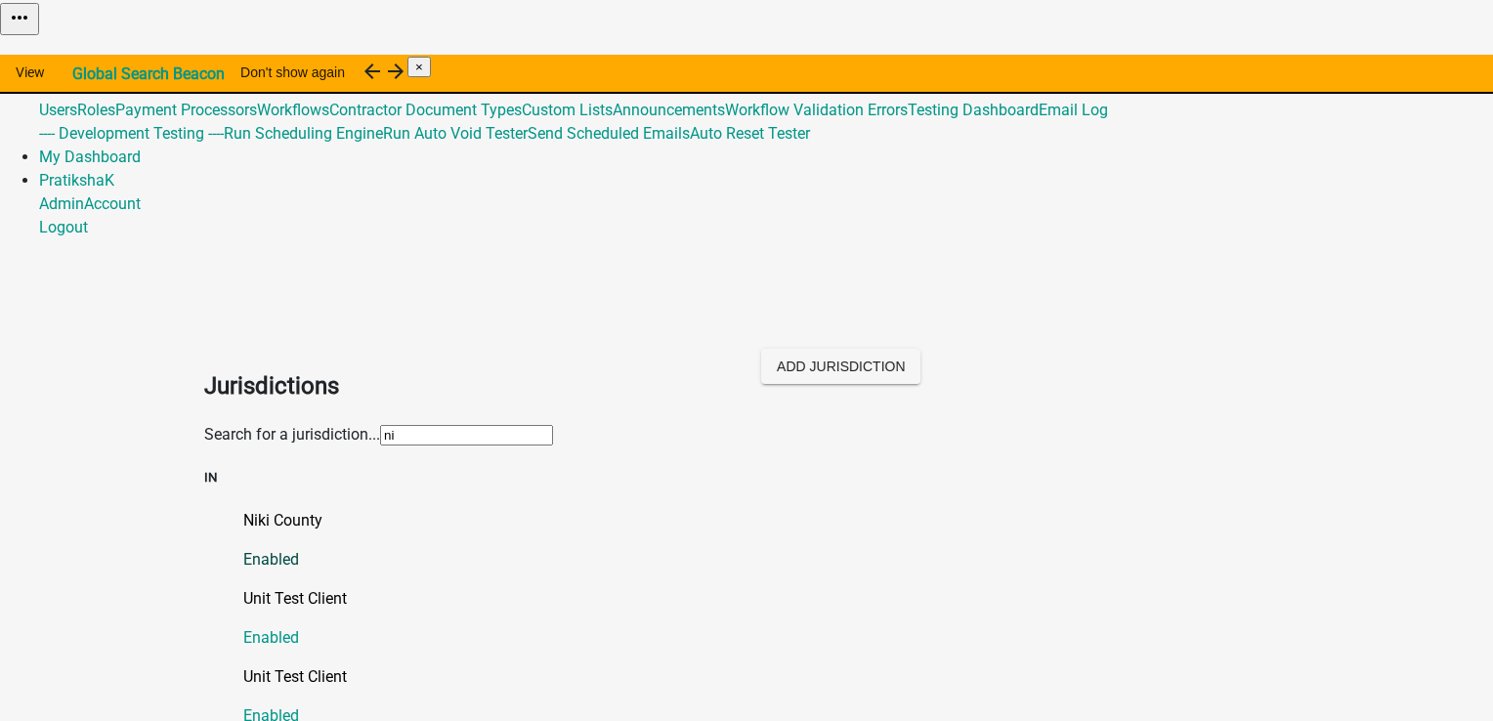
type input "ni"
click at [243, 509] on p "Niki County" at bounding box center [766, 520] width 1046 height 23
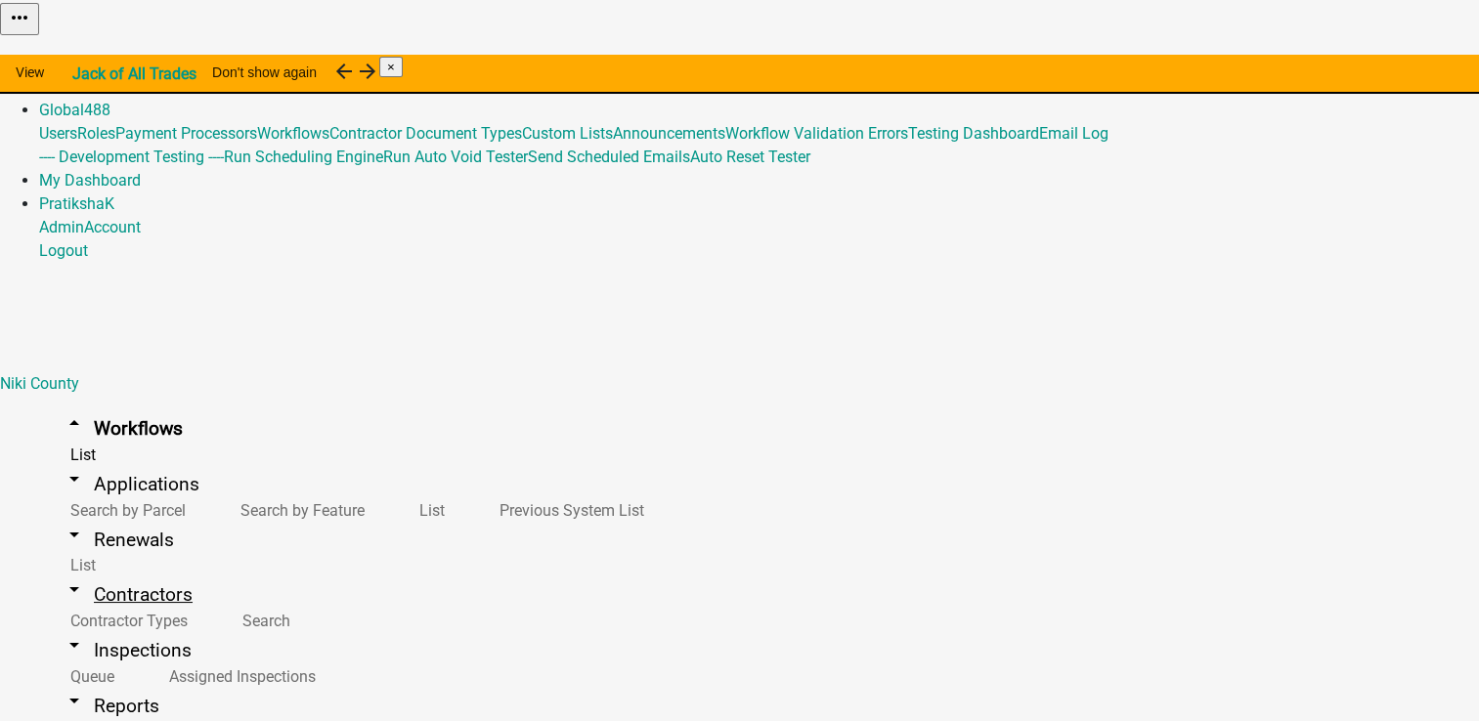
click at [98, 572] on link "arrow_drop_down Contractors" at bounding box center [127, 595] width 177 height 46
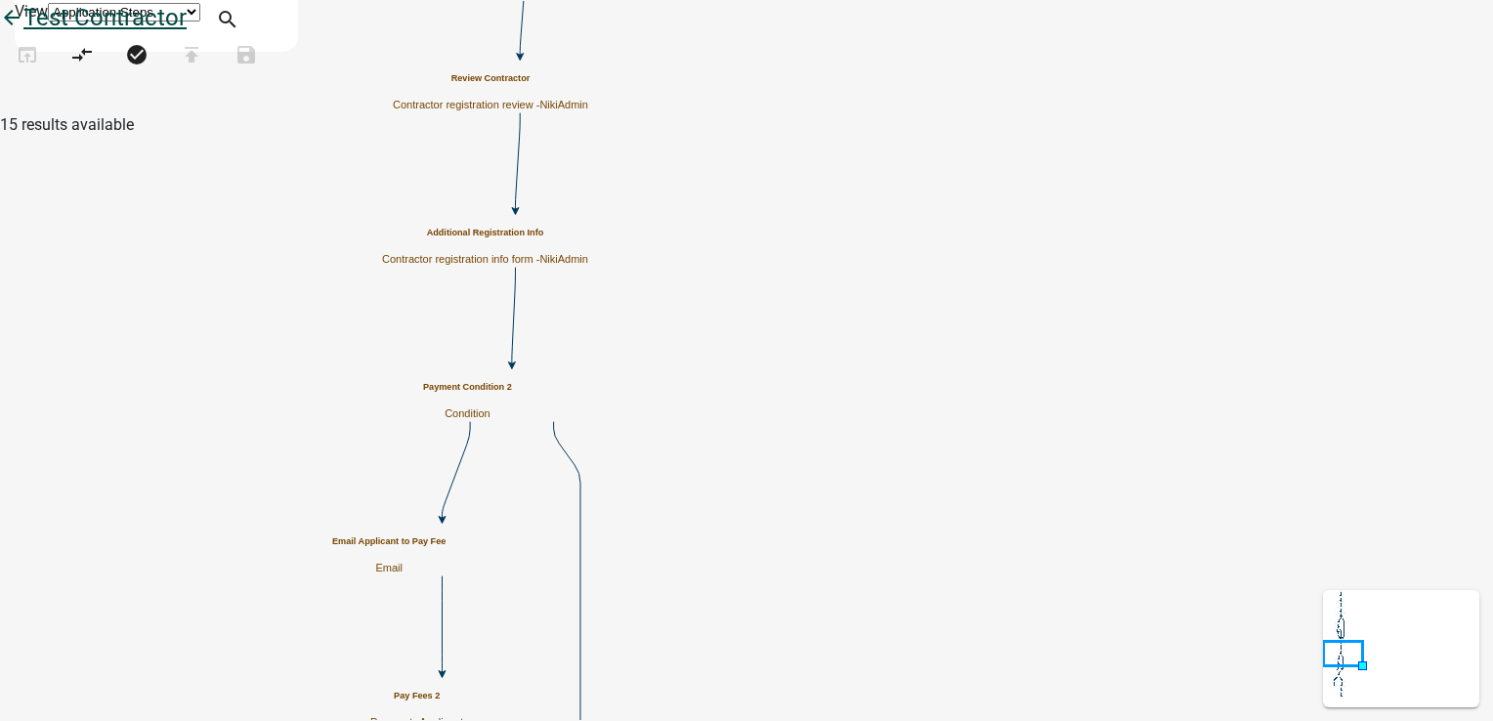
click at [23, 33] on icon "arrow_back" at bounding box center [11, 19] width 23 height 27
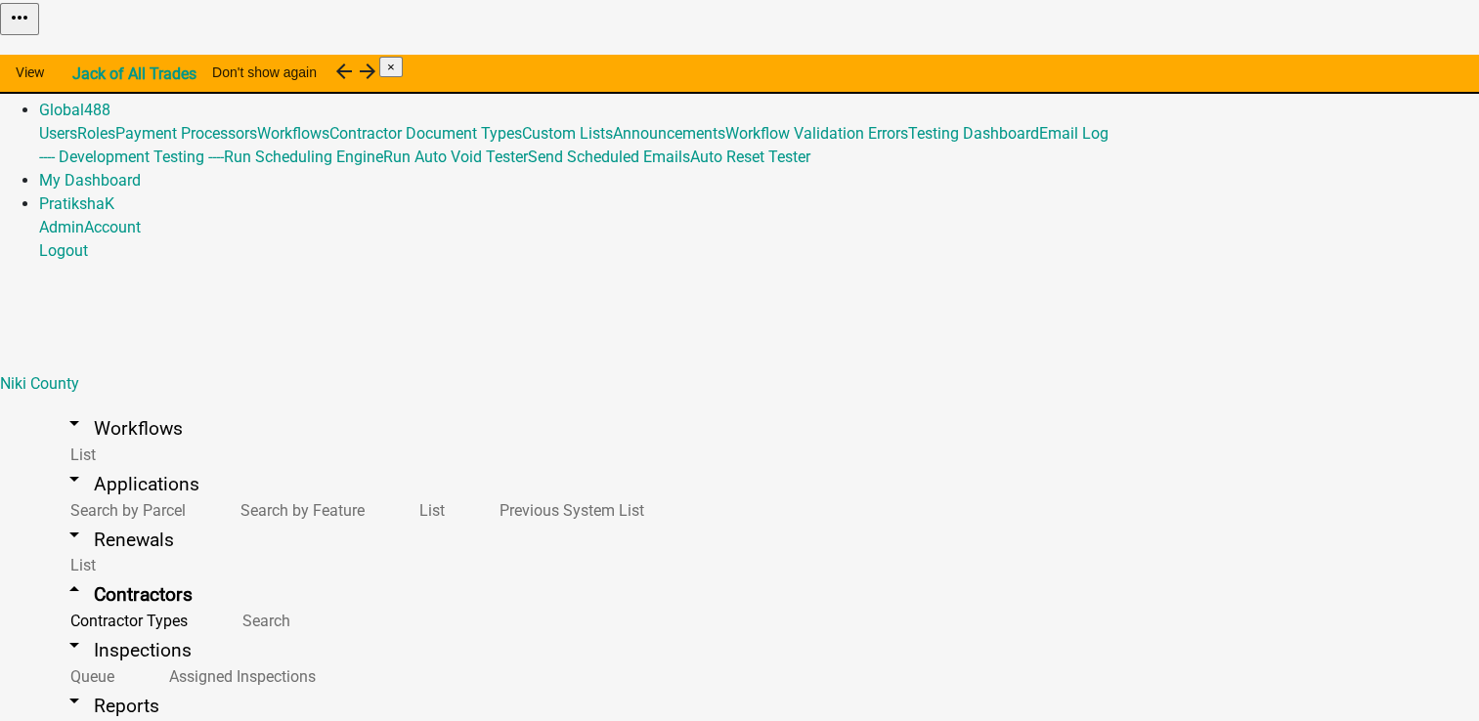
select select "1: 19d3a62f-fb53-4ca2-8446-59001a8978fb"
select select "1: 8e8d2427-1798-4ae6-8962-6e1c0fbd9ea0"
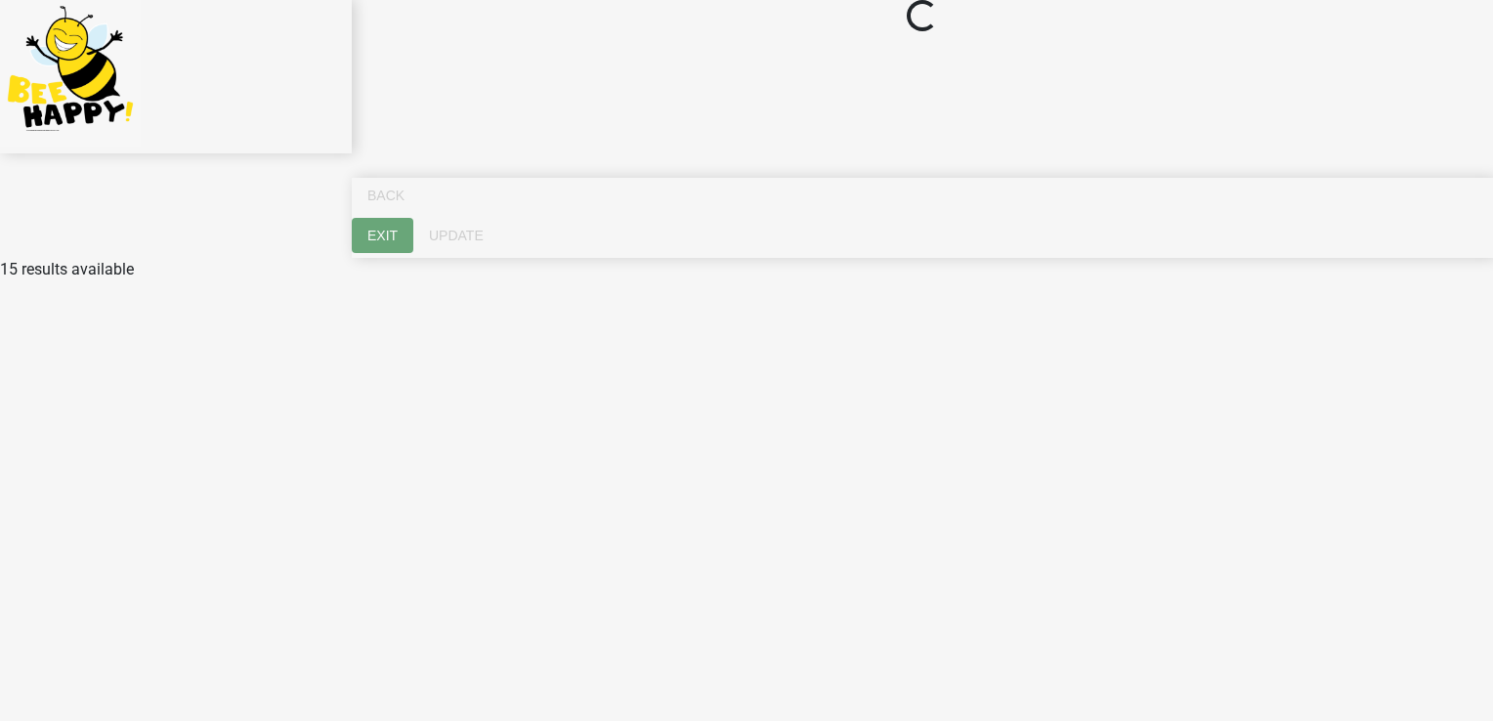
select select "IN"
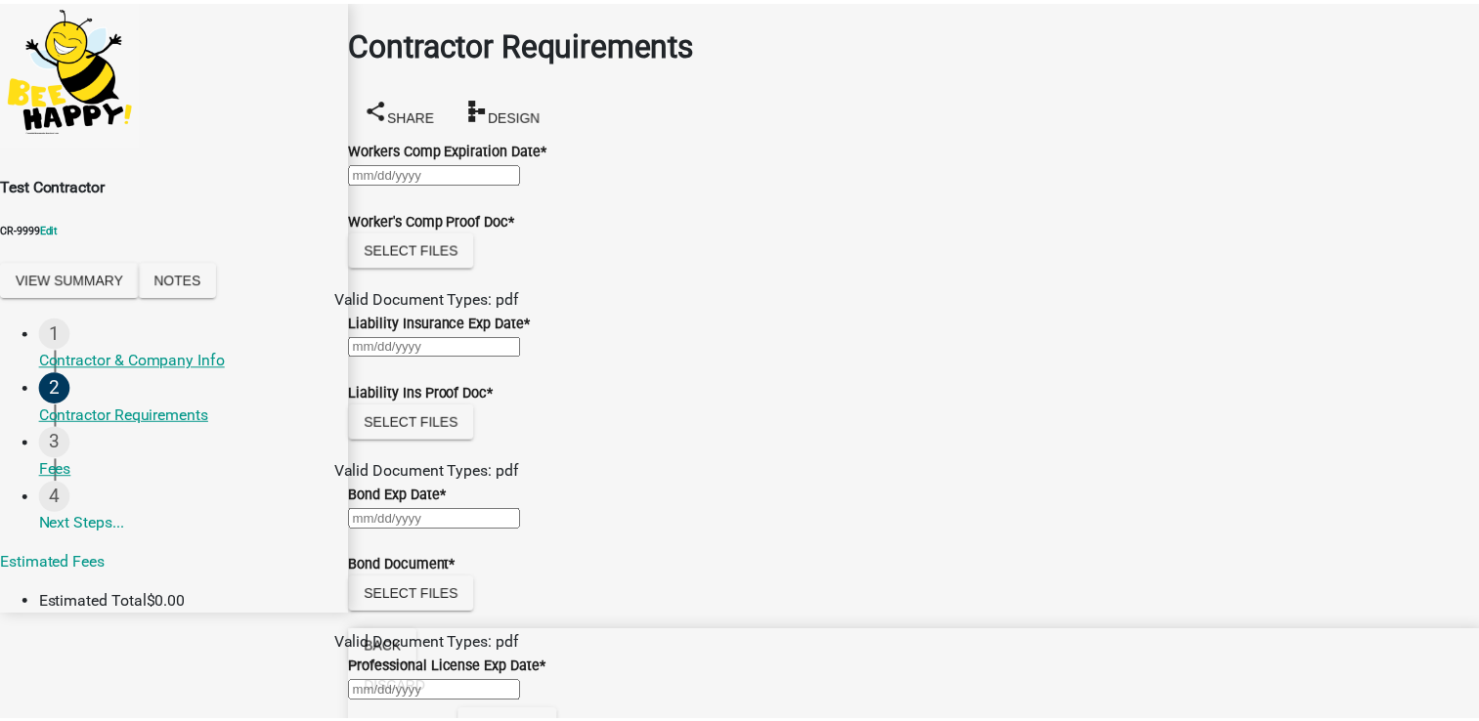
scroll to position [637, 0]
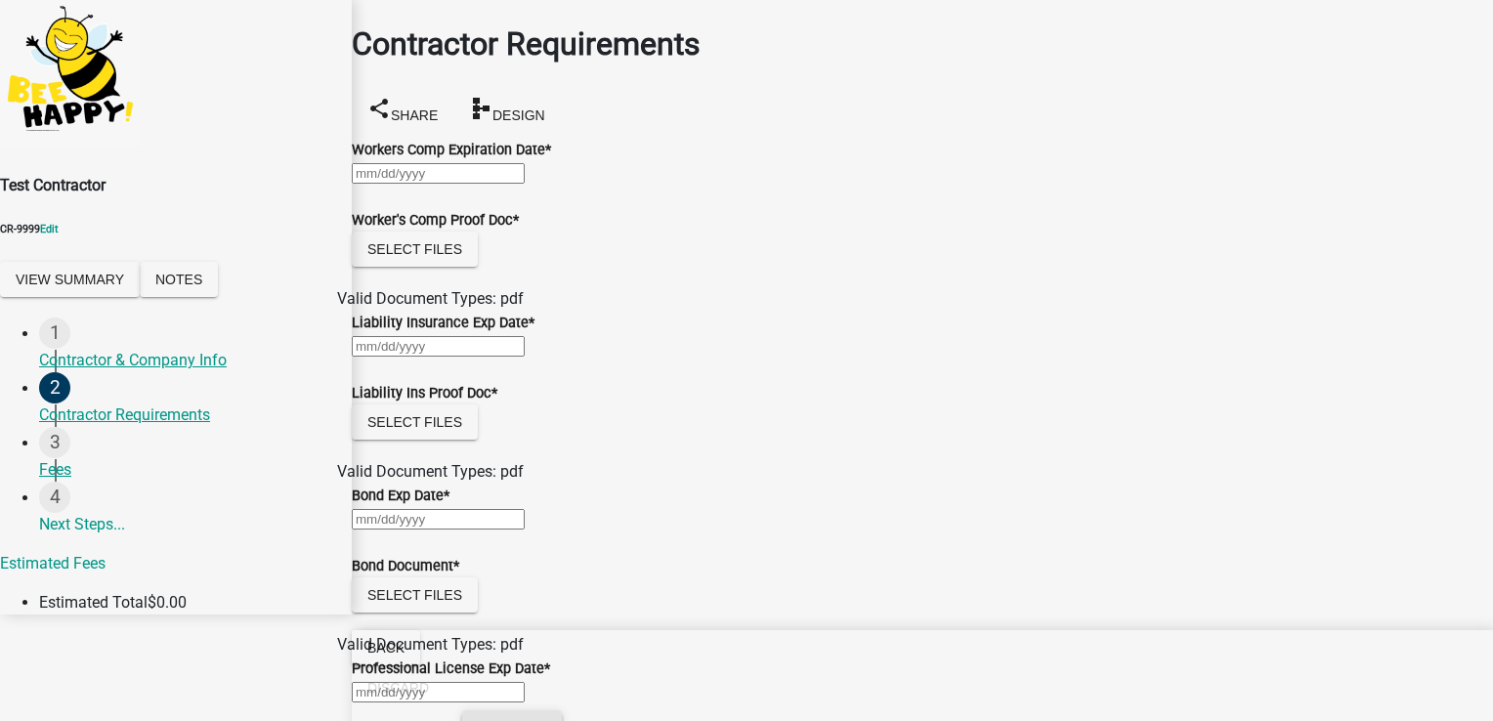
click at [562, 710] on button "Exit Test" at bounding box center [512, 727] width 100 height 35
select select "1: 19d3a62f-fb53-4ca2-8446-59001a8978fb"
select select "1: 8e8d2427-1798-4ae6-8962-6e1c0fbd9ea0"
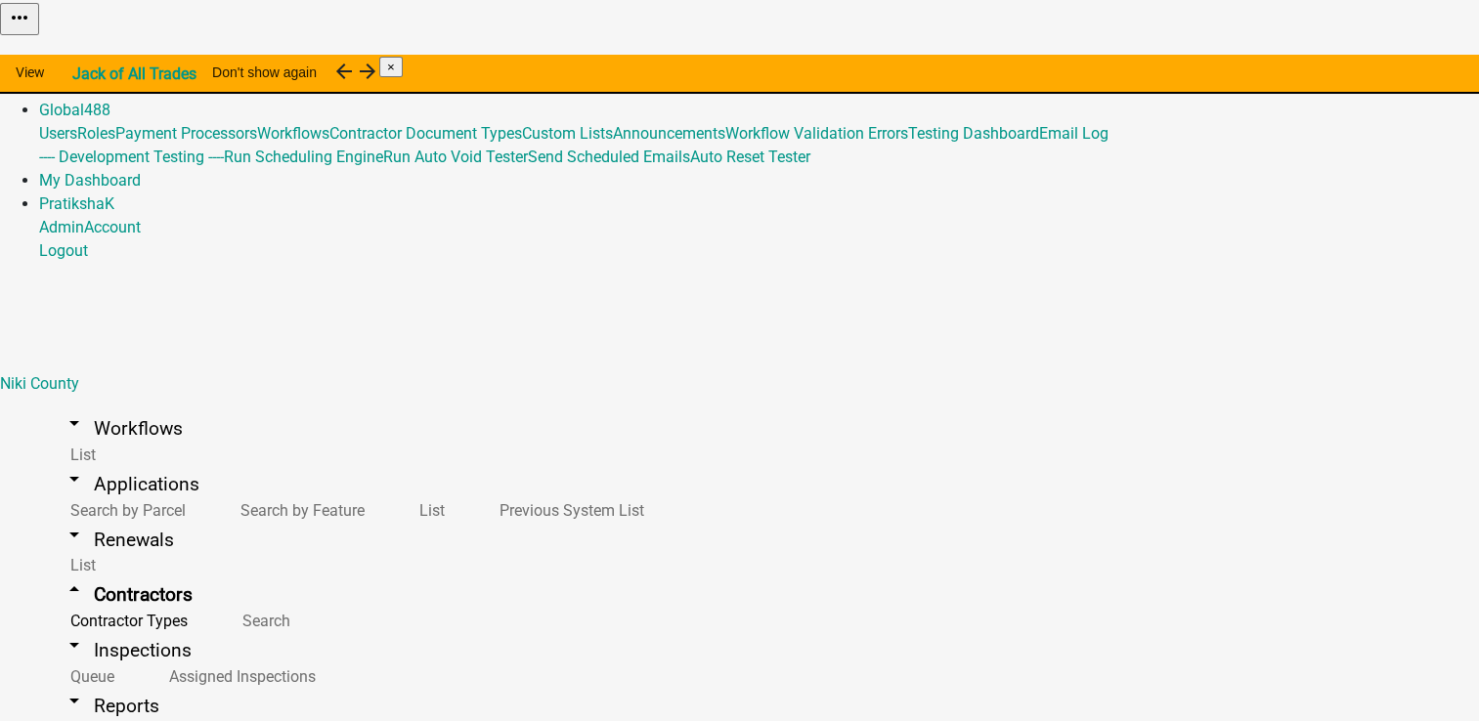
click at [80, 54] on link "Home" at bounding box center [59, 63] width 41 height 19
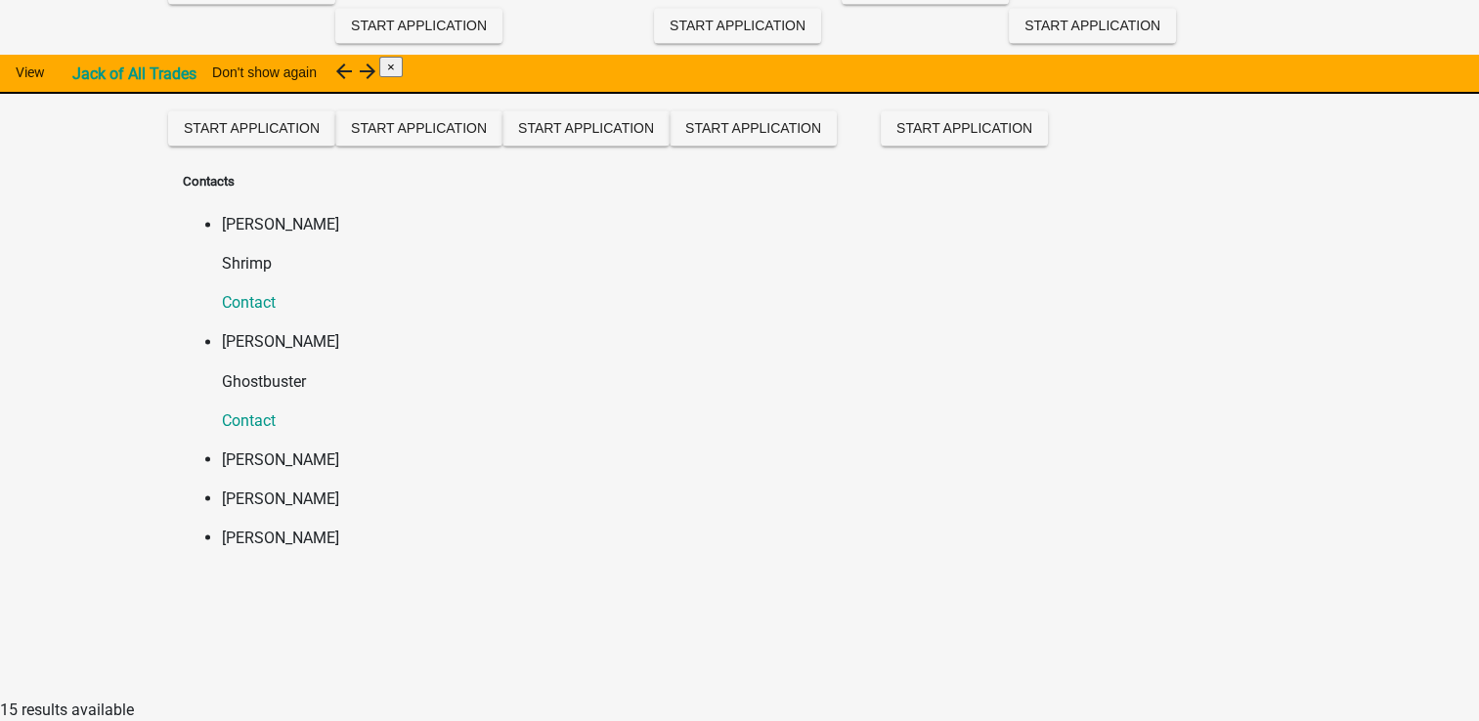
scroll to position [7010, 0]
drag, startPoint x: 442, startPoint y: 567, endPoint x: 485, endPoint y: 568, distance: 43.0
click at [1024, 32] on span "Start Application" at bounding box center [1092, 25] width 136 height 16
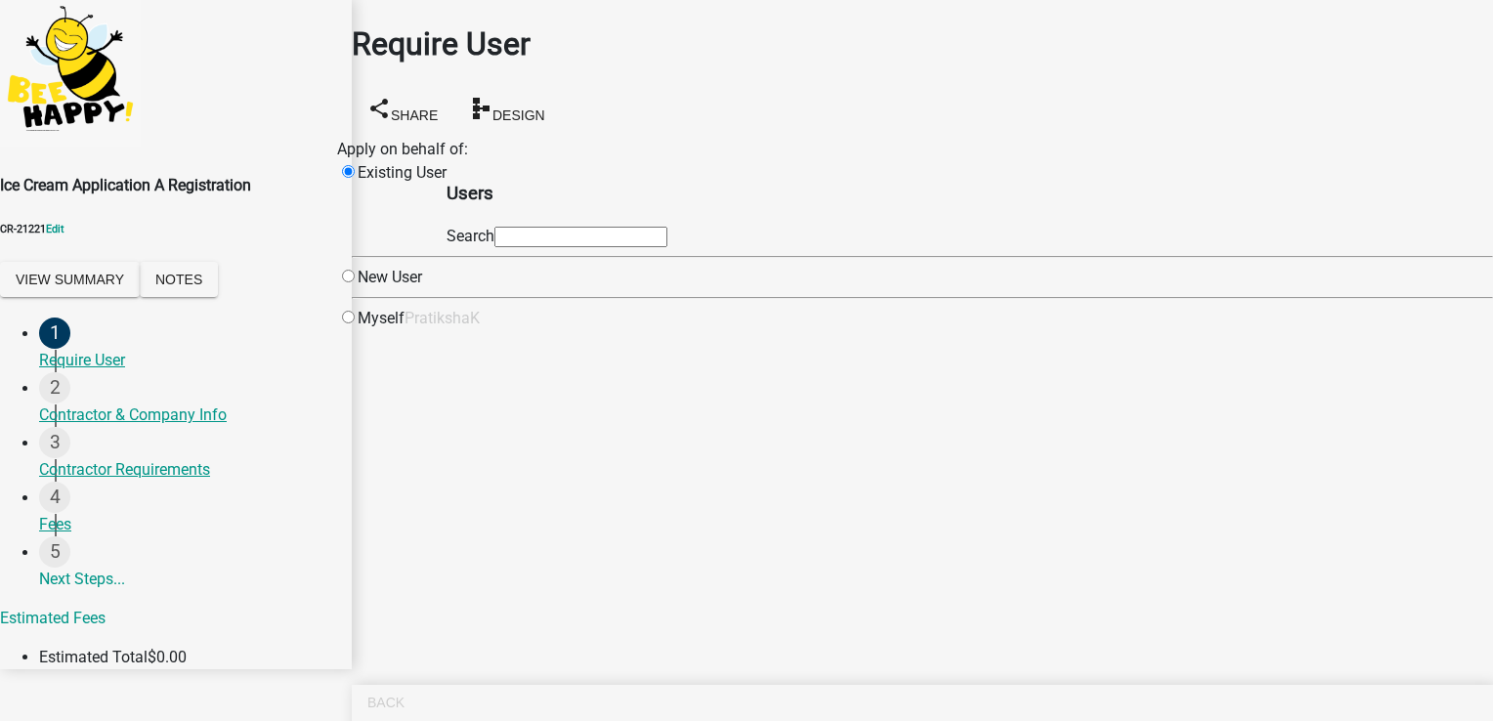
click at [405, 330] on div "Myself" at bounding box center [370, 318] width 67 height 23
click at [355, 323] on input "radio" at bounding box center [348, 317] width 13 height 13
radio input "true"
radio input "false"
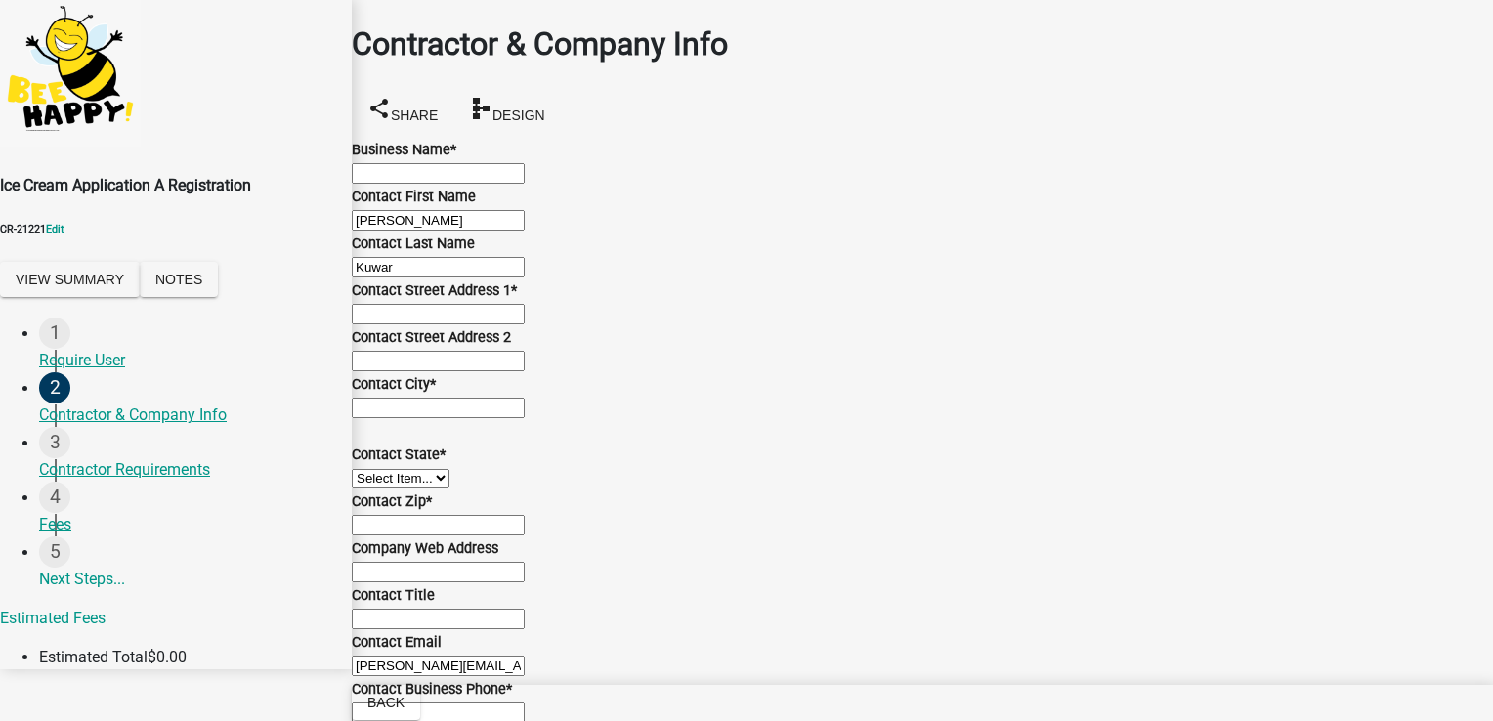
scroll to position [1040, 0]
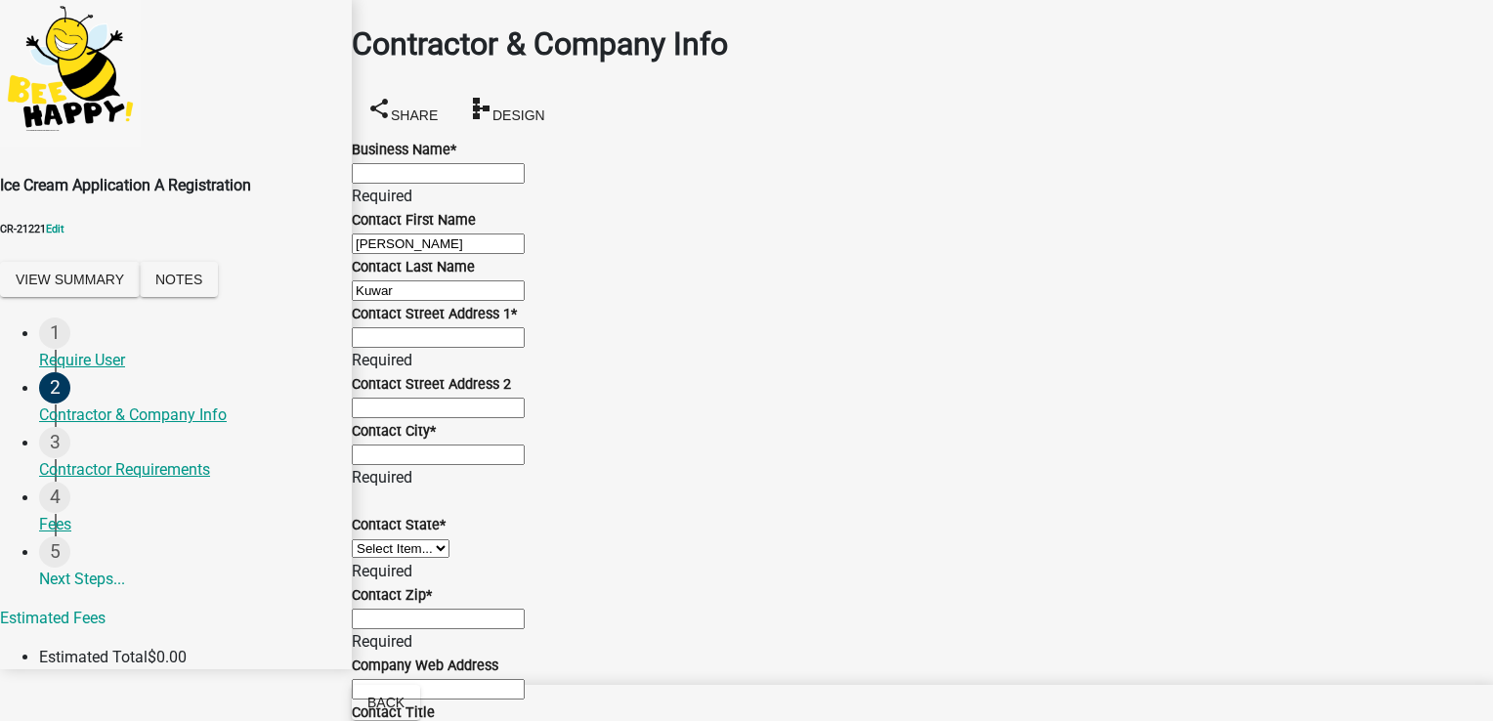
scroll to position [1075, 0]
click at [68, 364] on div "Require User" at bounding box center [187, 360] width 297 height 23
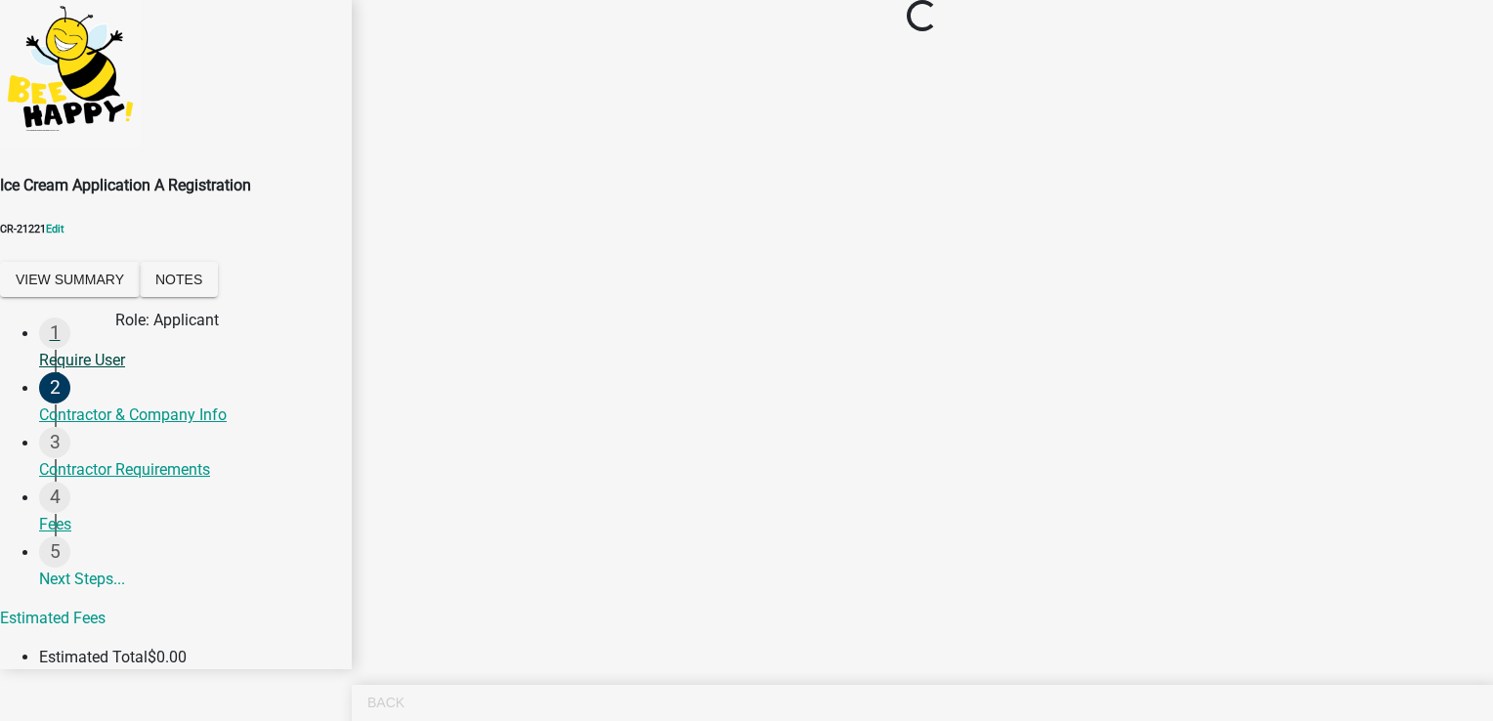
scroll to position [0, 0]
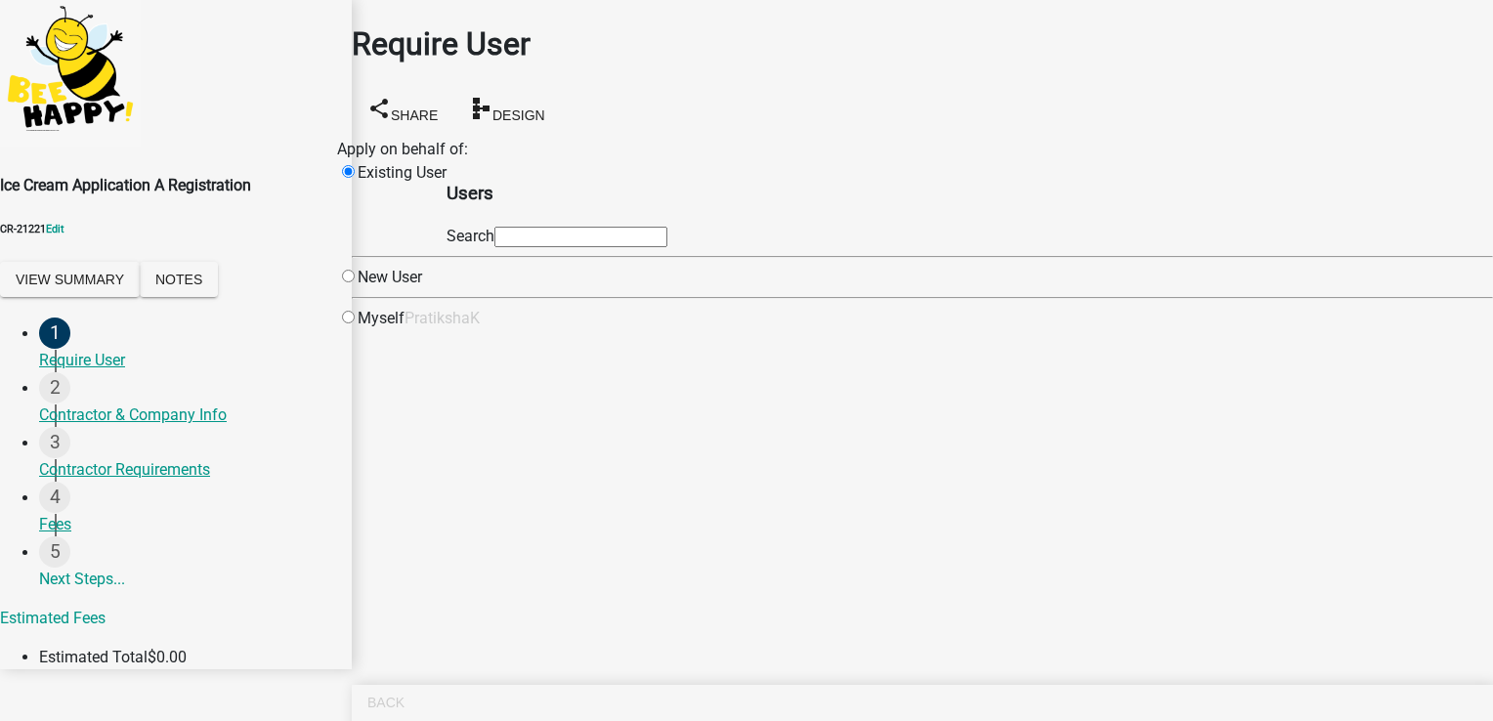
click at [626, 242] on input "text" at bounding box center [580, 237] width 173 height 21
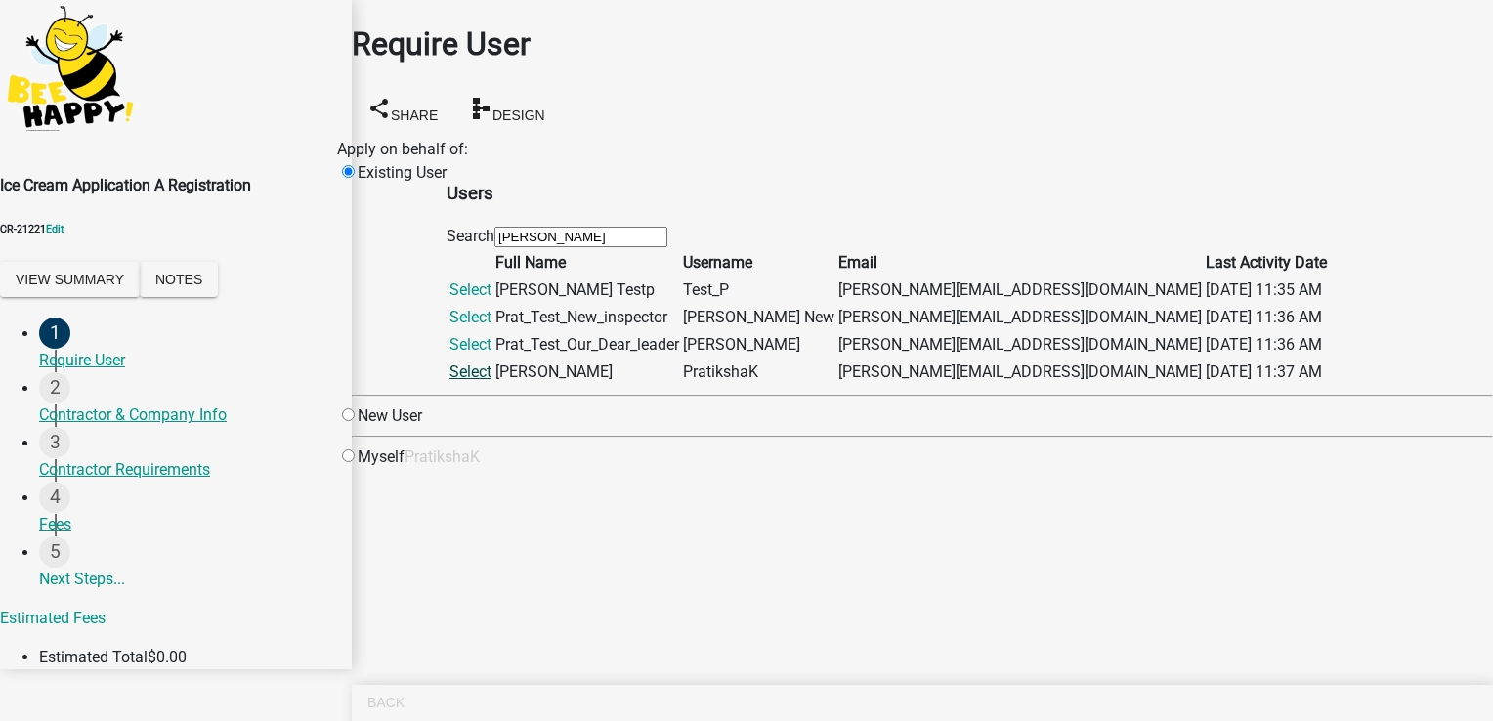
type input "[PERSON_NAME]"
click at [492, 381] on link "Select" at bounding box center [471, 372] width 42 height 19
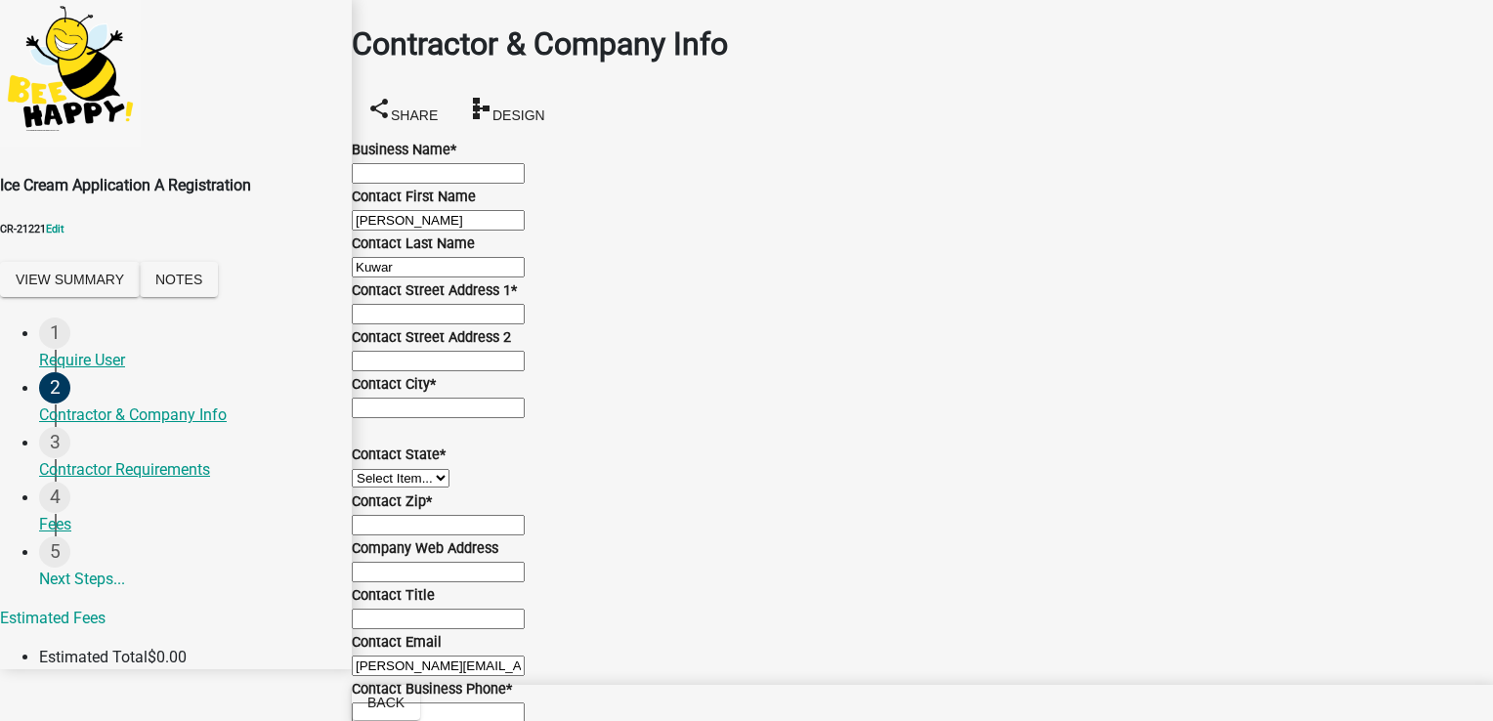
scroll to position [1040, 0]
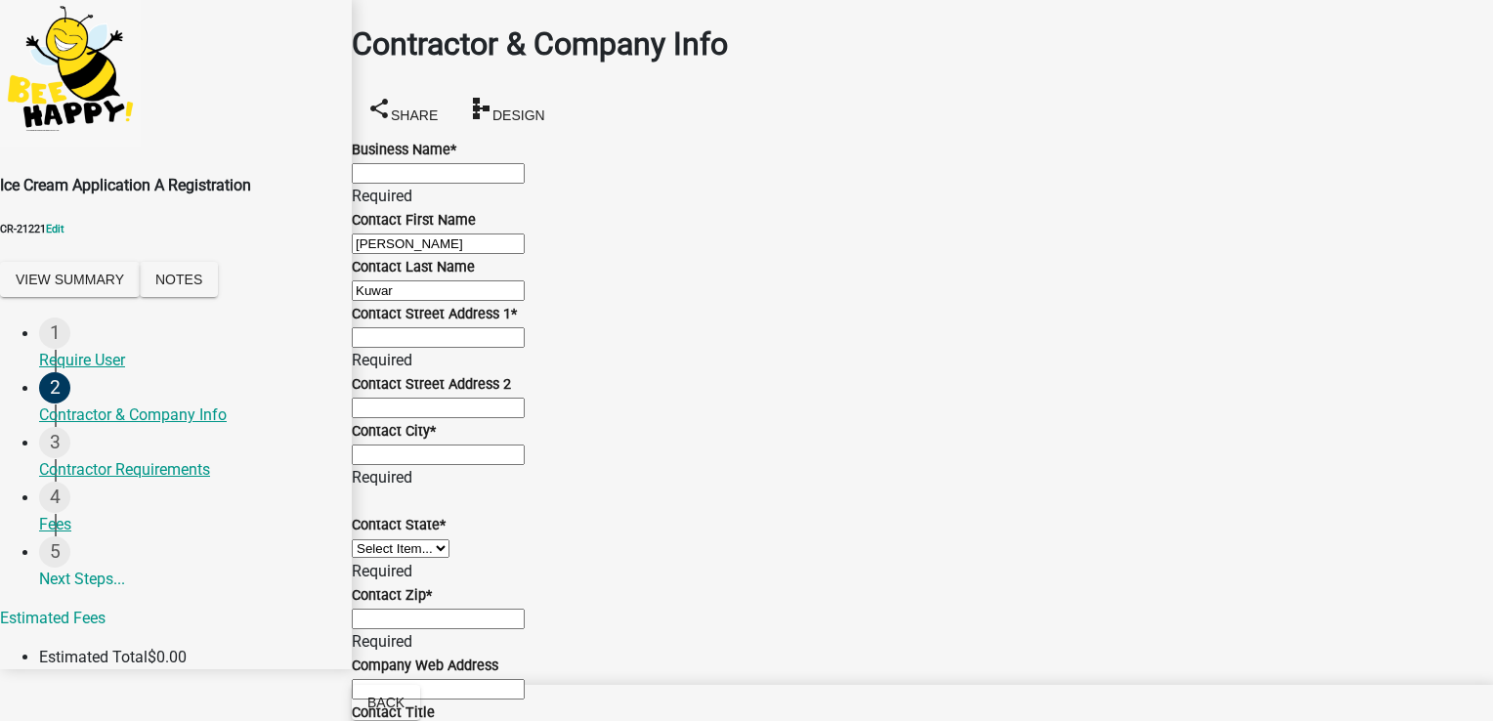
scroll to position [0, 0]
click at [493, 174] on input "Business Name *" at bounding box center [438, 173] width 173 height 21
type input "Test B"
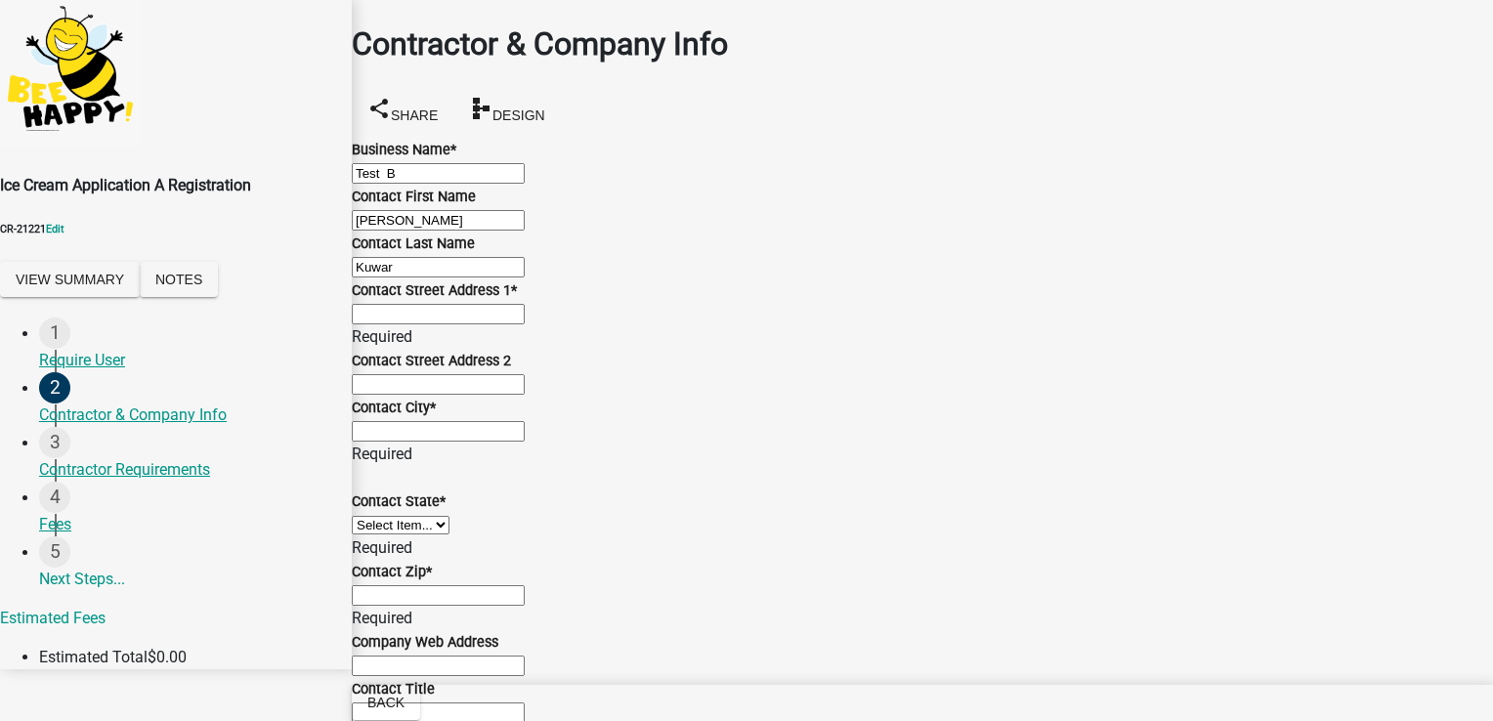
click at [436, 349] on div "Contact Street Address 1 * Required" at bounding box center [922, 314] width 1141 height 70
type input "t"
type input "str 1"
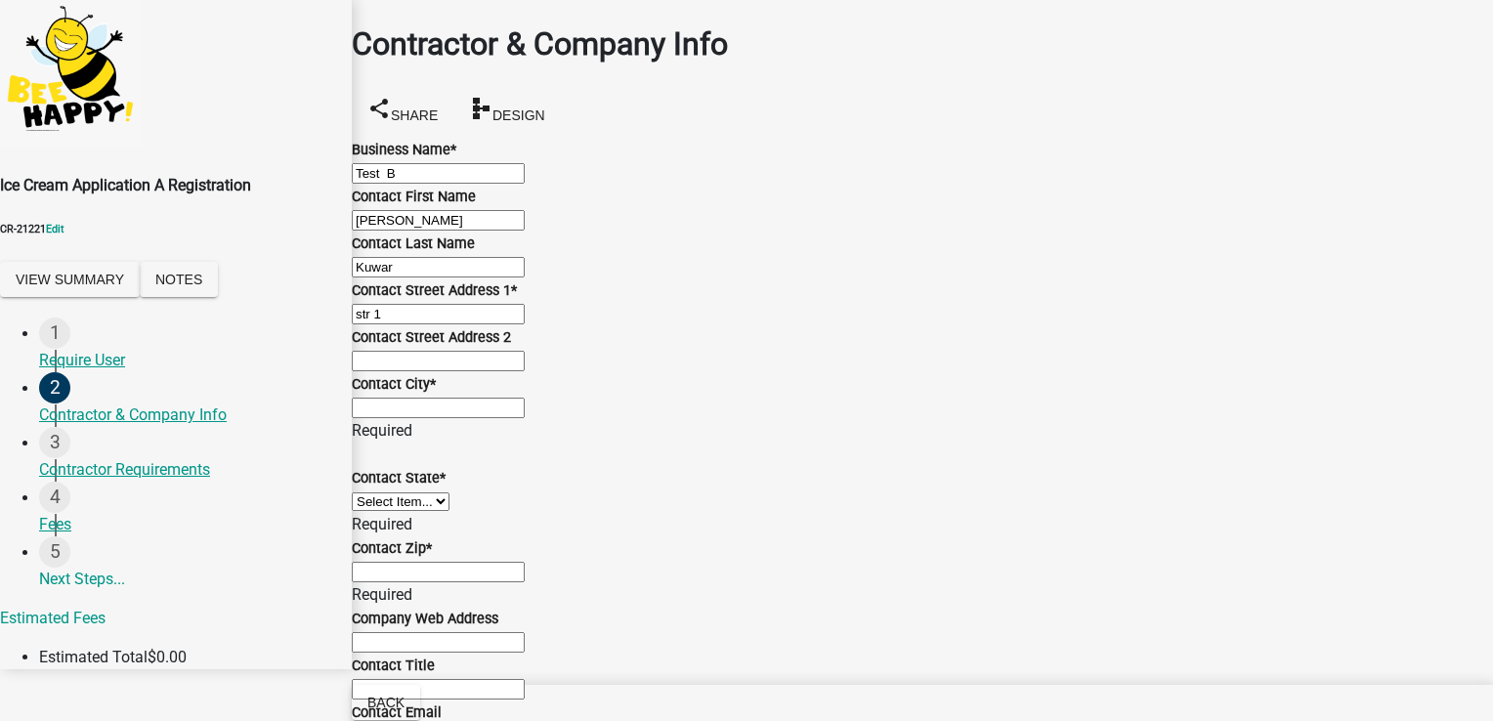
click at [473, 418] on input "Contact City *" at bounding box center [438, 408] width 173 height 21
type input "[GEOGRAPHIC_DATA]"
click at [499, 536] on div "Contact State * Select Item... [US_STATE] [US_STATE] [US_STATE] [US_STATE] [US_…" at bounding box center [922, 490] width 1141 height 94
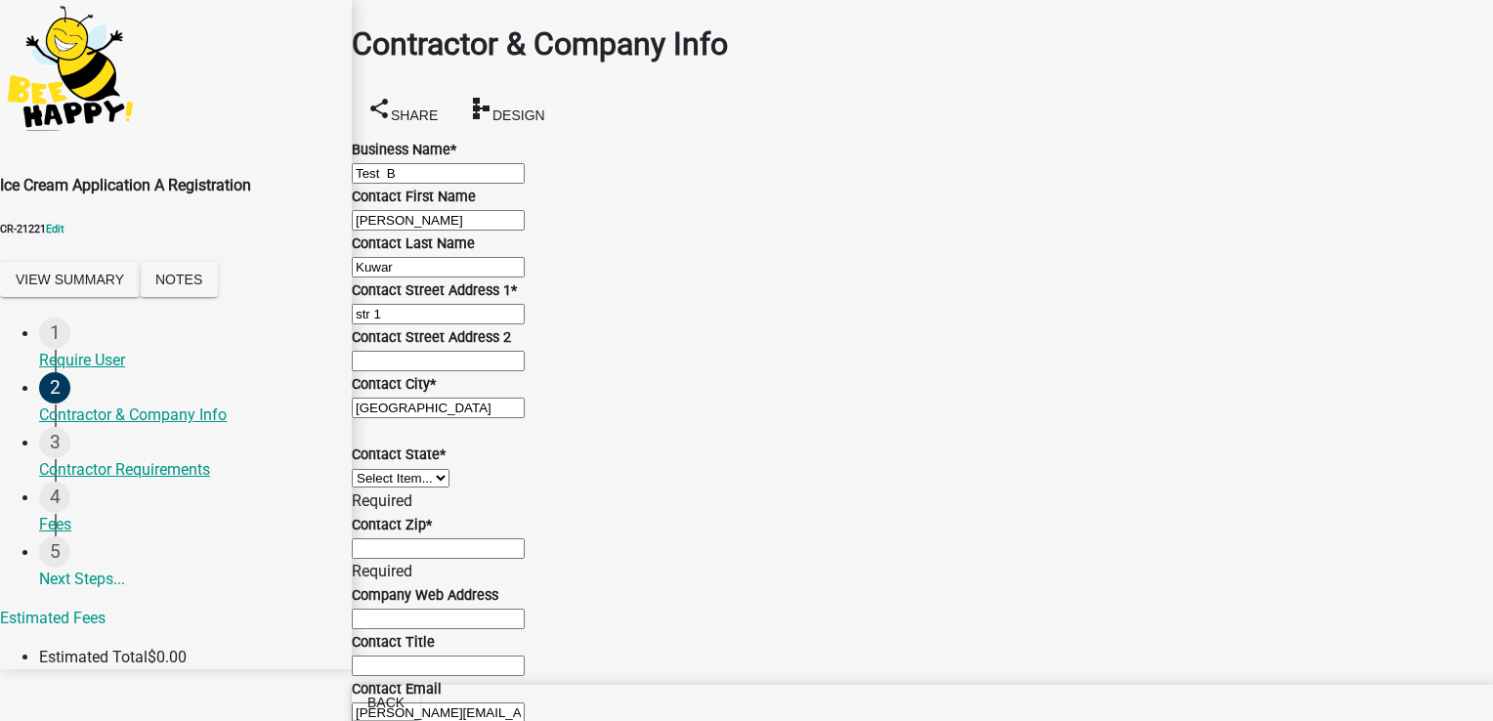
select select "IN"
click at [375, 488] on select "Select Item... [US_STATE] [US_STATE] [US_STATE] [US_STATE] [US_STATE] [US_STATE…" at bounding box center [401, 478] width 98 height 19
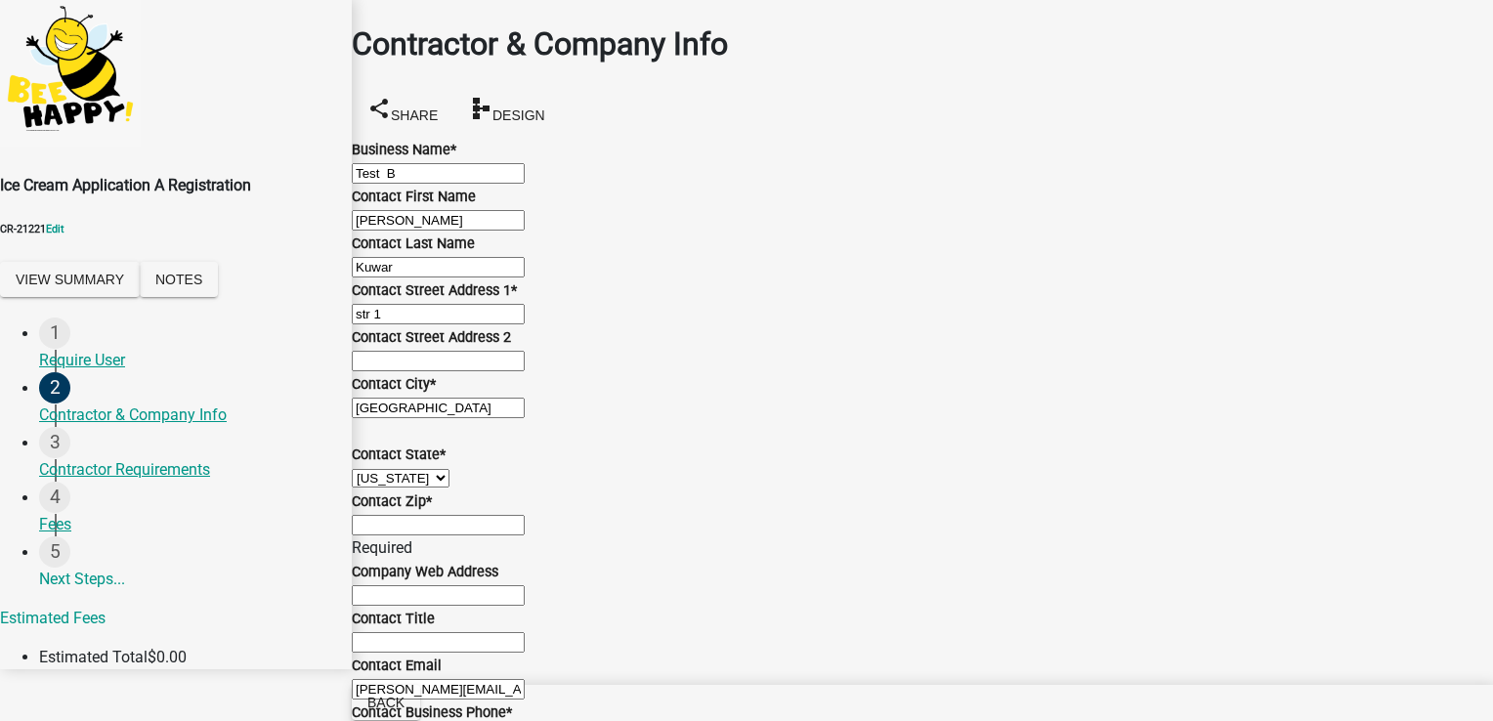
scroll to position [489, 0]
click at [525, 515] on input "Contact Zip *" at bounding box center [438, 525] width 173 height 21
type input "00000"
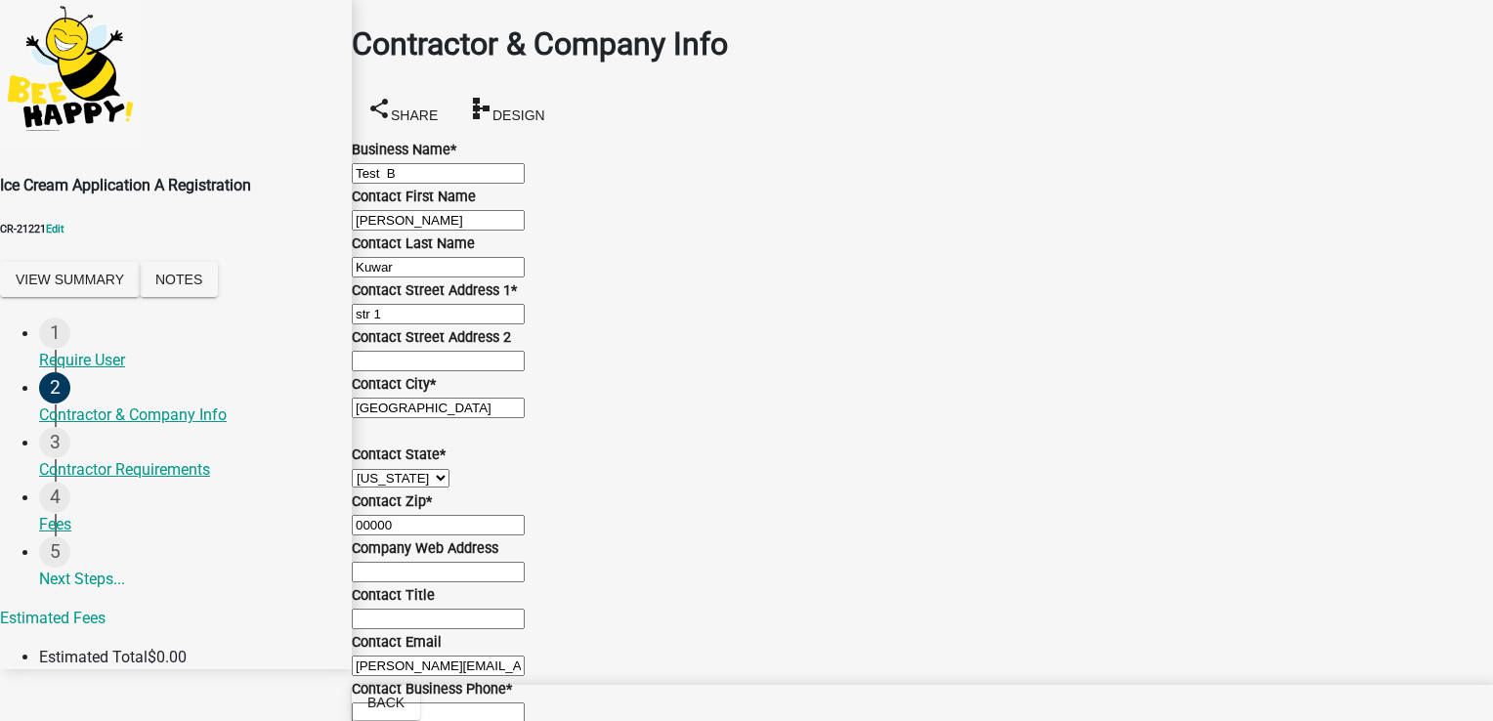
click at [430, 677] on div "Contact Business Phone * Required" at bounding box center [922, 712] width 1141 height 70
type input "0000000000"
type input "test 2"
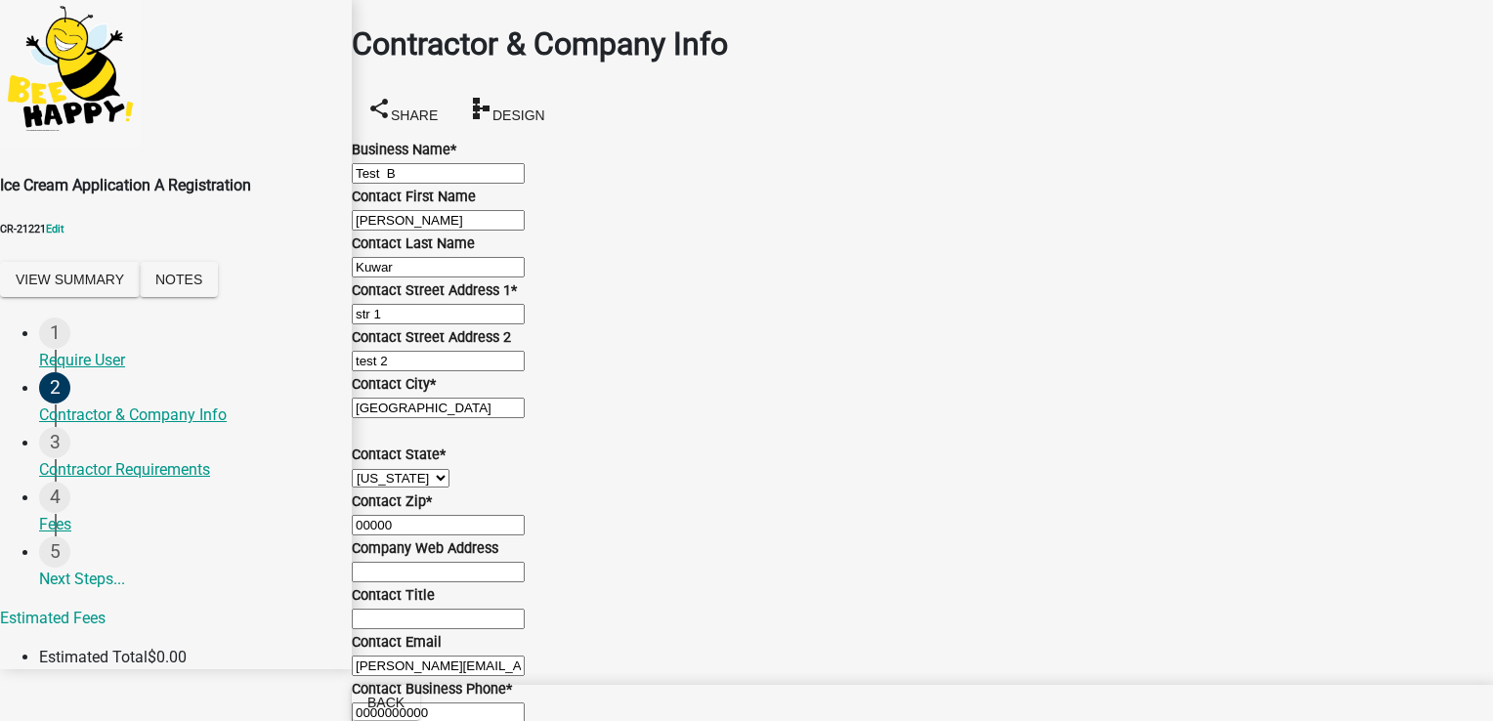
scroll to position [0, 0]
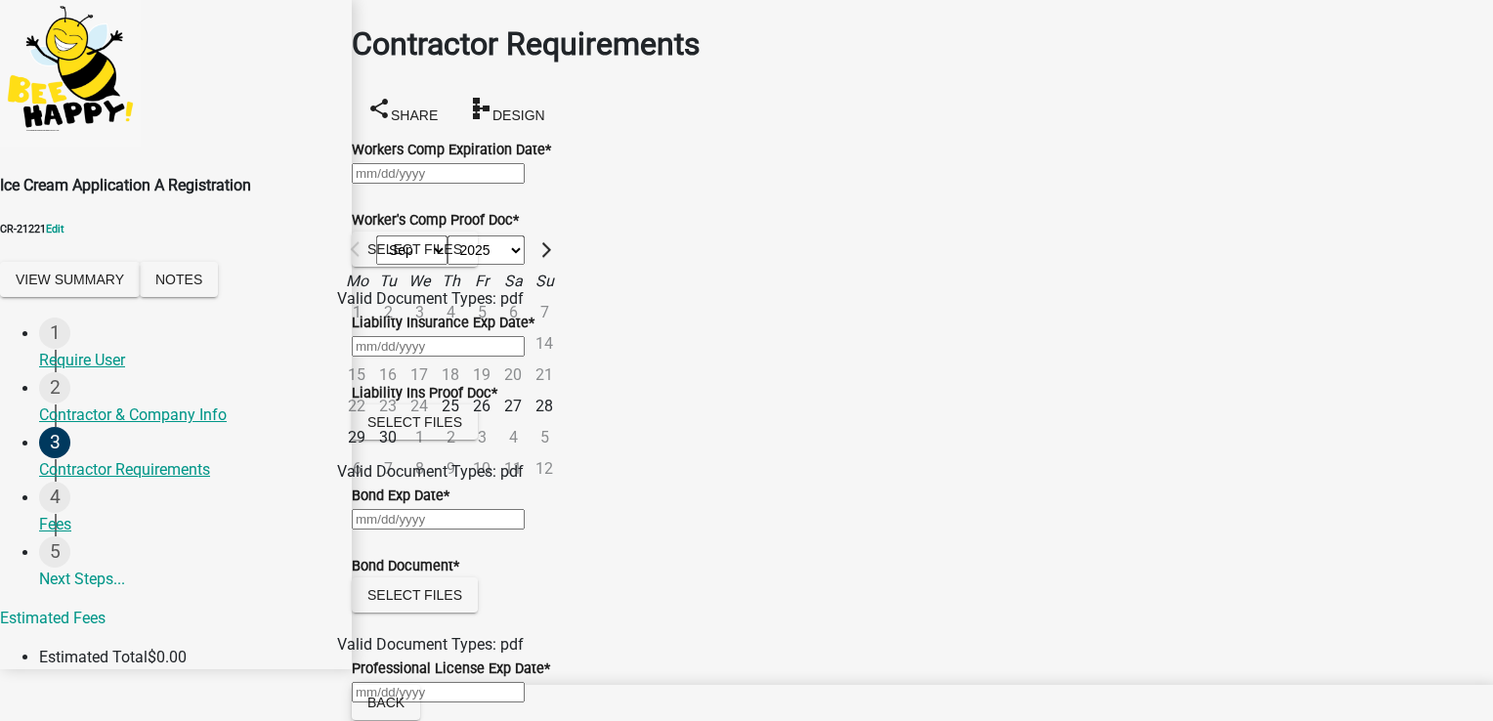
click at [453, 185] on div "Sep Oct Nov [DATE] 2026 2027 2028 2029 2030 2031 2032 2033 2034 2035 2036 2037 …" at bounding box center [922, 172] width 1141 height 23
click at [404, 422] on div "30" at bounding box center [387, 437] width 31 height 31
type input "[DATE]"
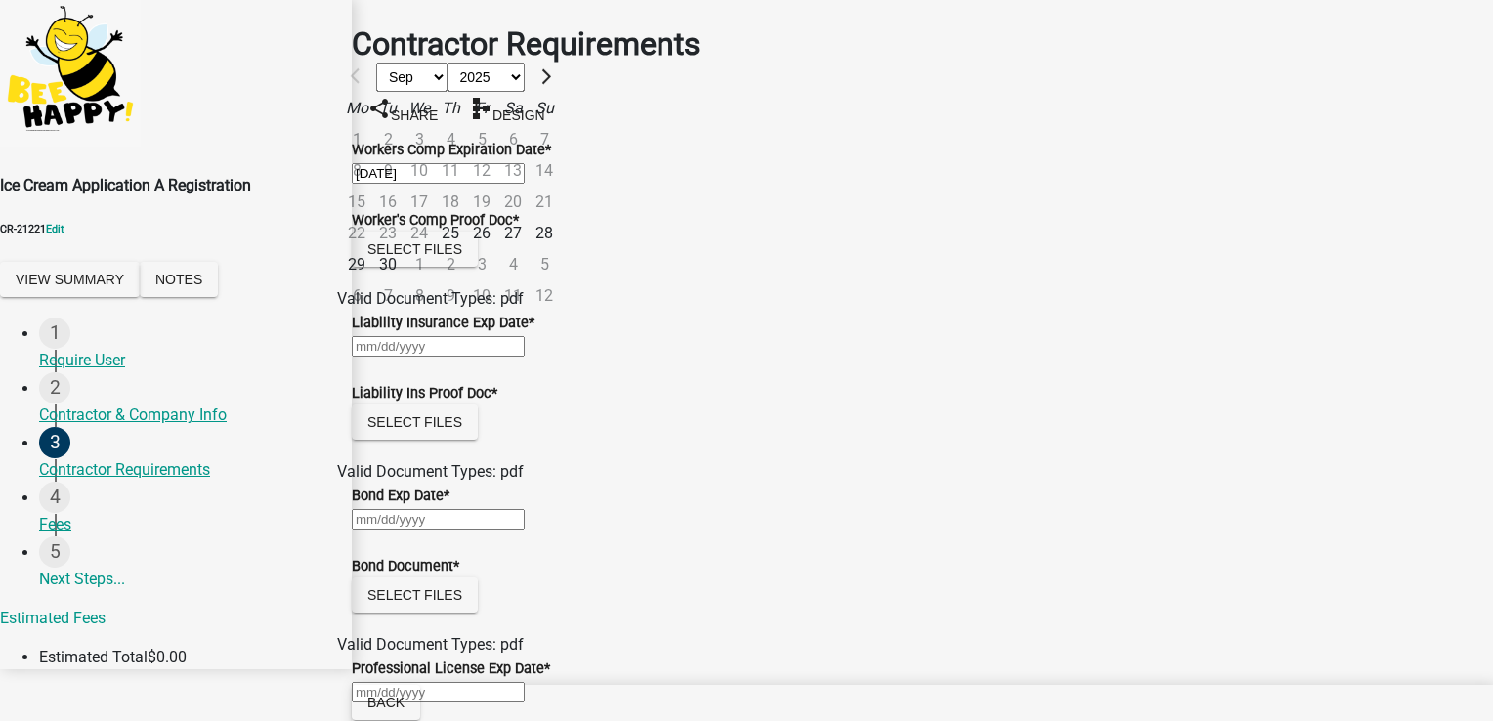
click at [514, 358] on div "Sep Oct Nov [DATE] 2026 2027 2028 2029 2030 2031 2032 2033 2034 2035 2036 2037 …" at bounding box center [922, 345] width 1141 height 23
click at [560, 249] on div "28" at bounding box center [544, 233] width 31 height 31
type input "[DATE]"
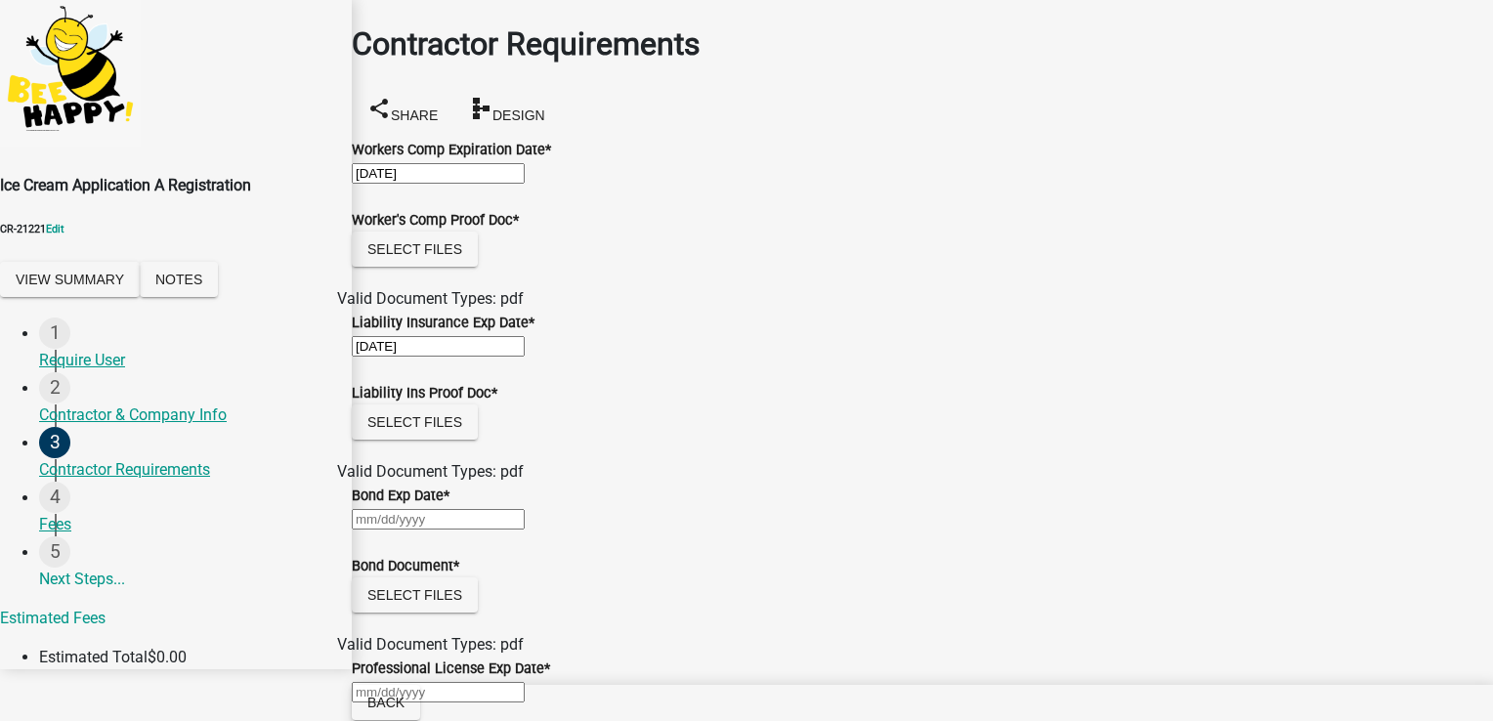
scroll to position [391, 0]
click at [1410, 663] on button "Save & Exit" at bounding box center [1451, 673] width 83 height 21
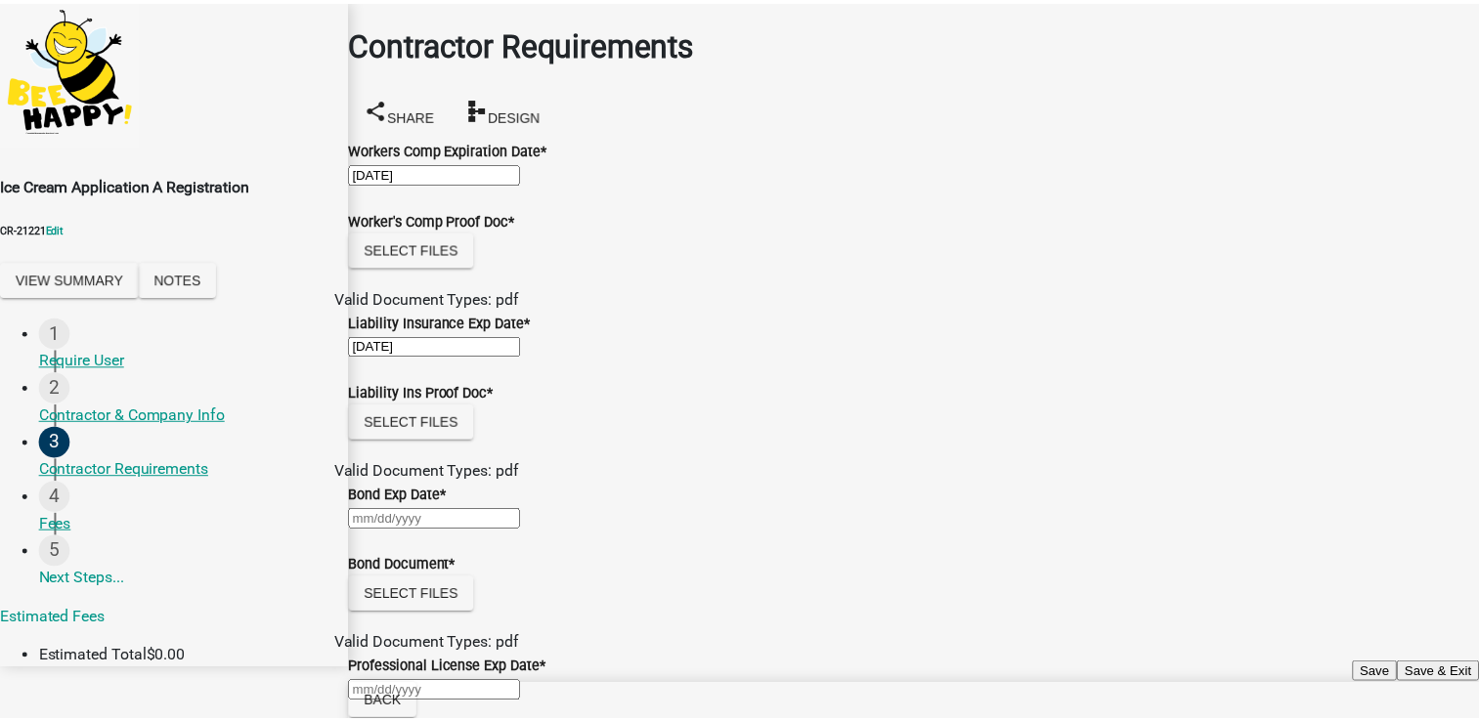
scroll to position [0, 0]
